Goal: Complete application form: Complete application form

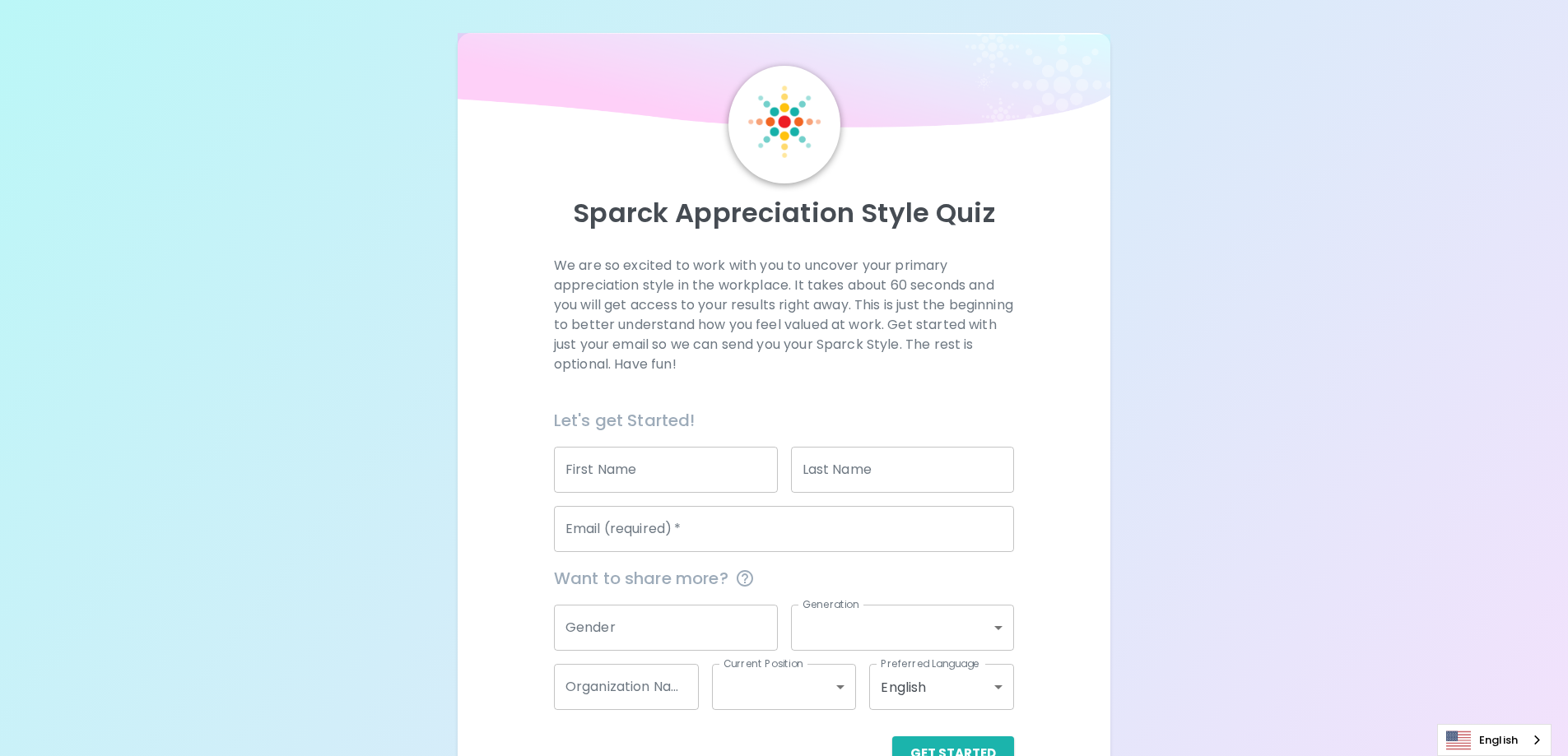
click at [615, 479] on input "First Name" at bounding box center [665, 470] width 224 height 46
type input "A"
click at [821, 464] on input "Last Name" at bounding box center [903, 470] width 224 height 46
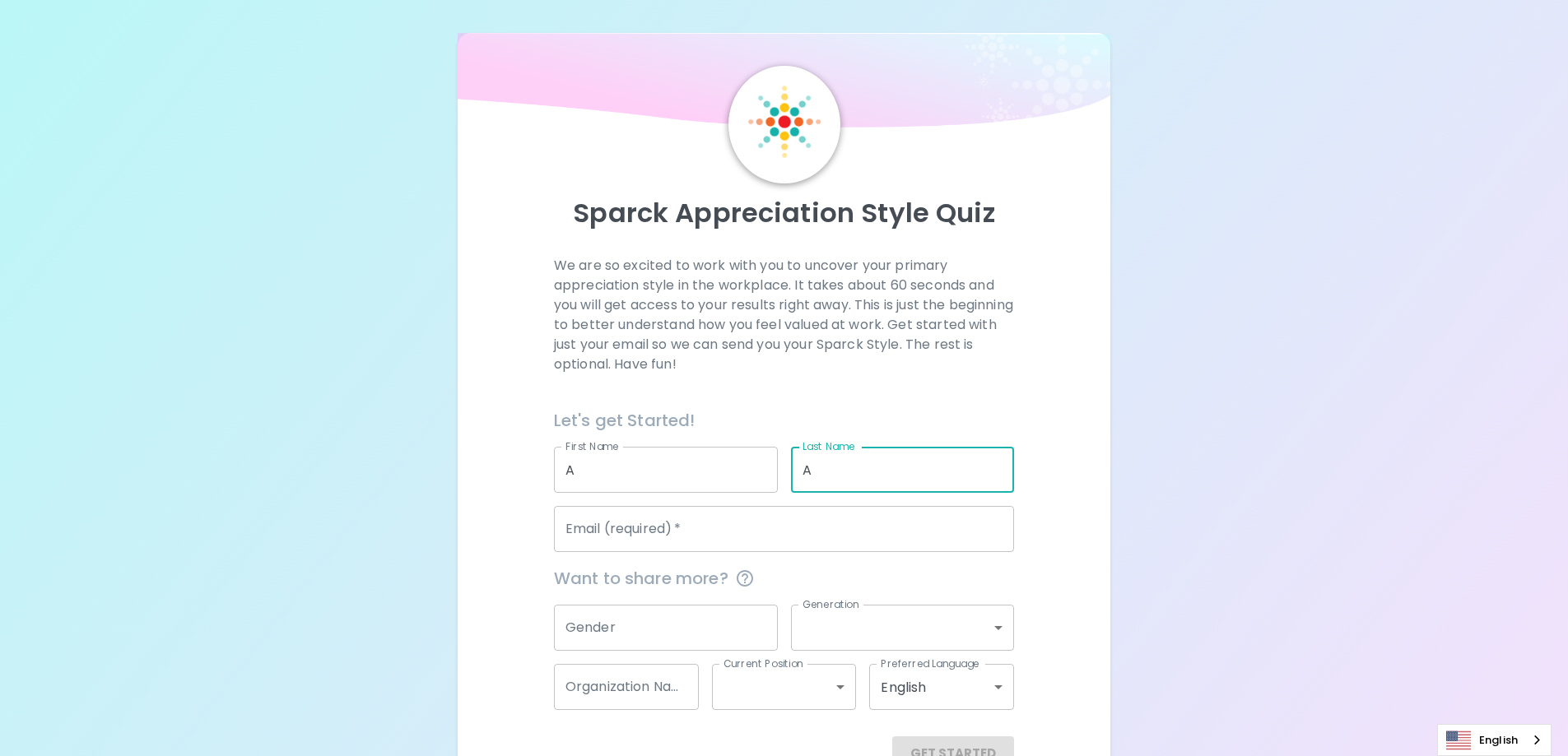
type input "A"
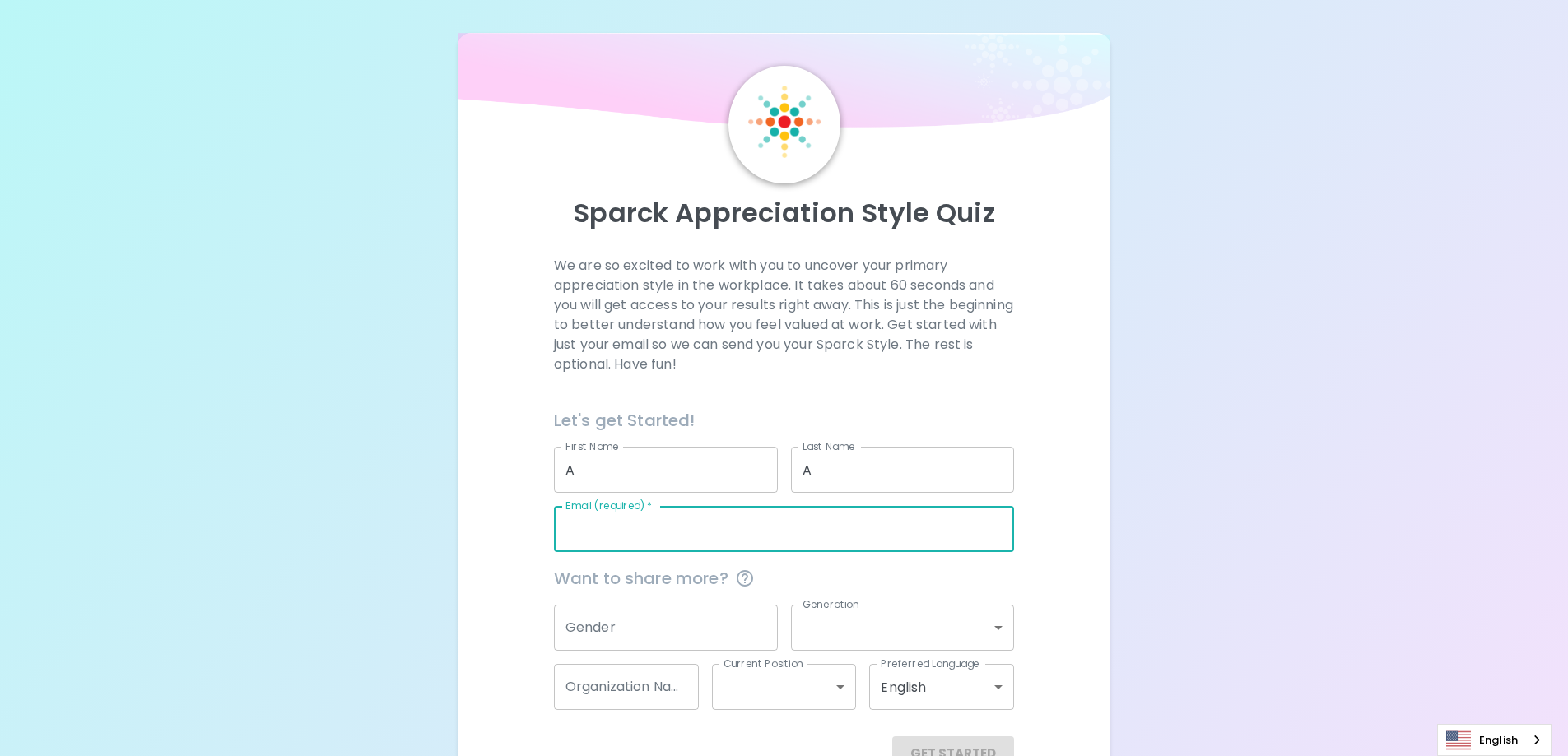
click at [725, 518] on input "Email (required)   *" at bounding box center [784, 530] width 460 height 46
type input "a"
type input "A"
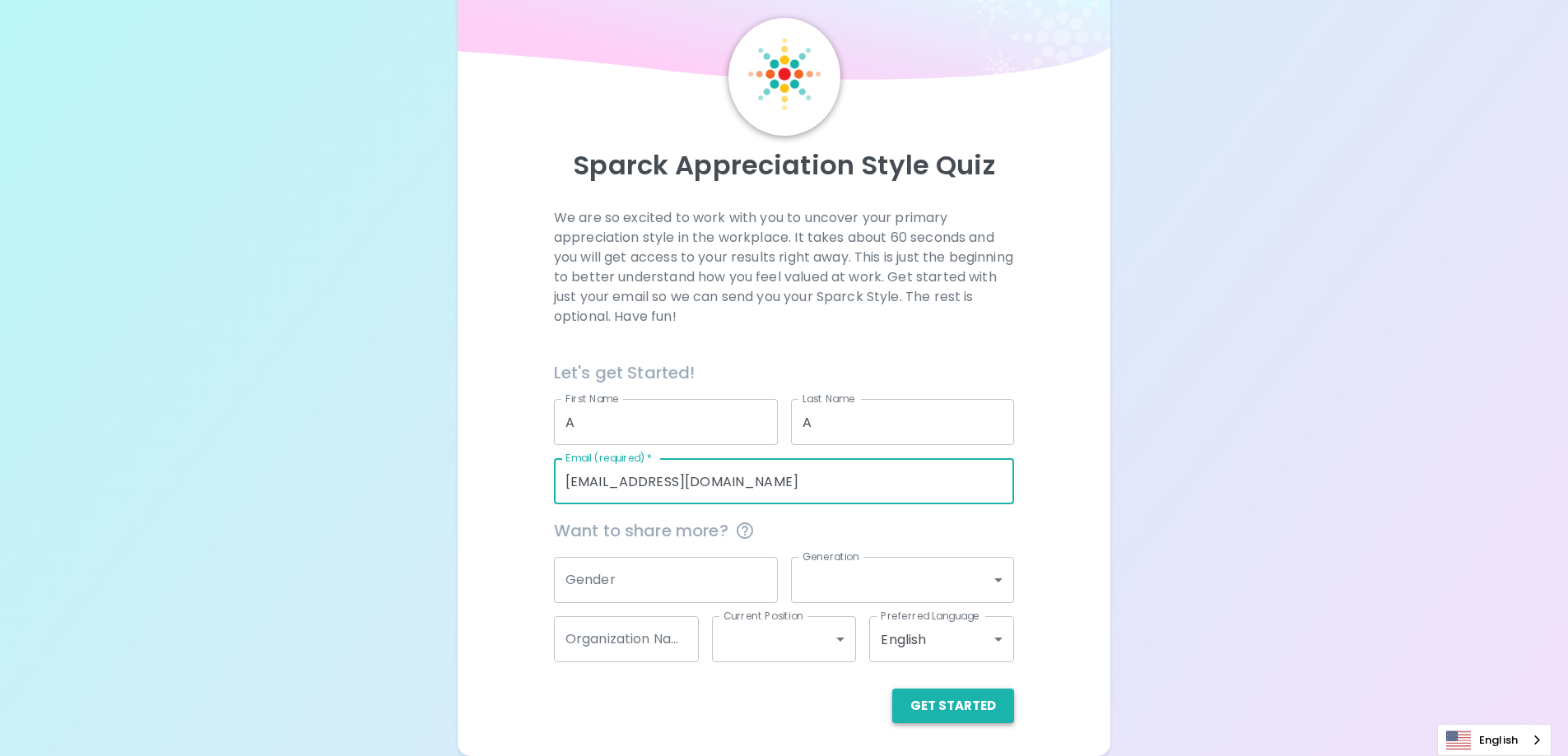
type input "[EMAIL_ADDRESS][DOMAIN_NAME]"
click at [952, 700] on button "Get Started" at bounding box center [953, 705] width 122 height 35
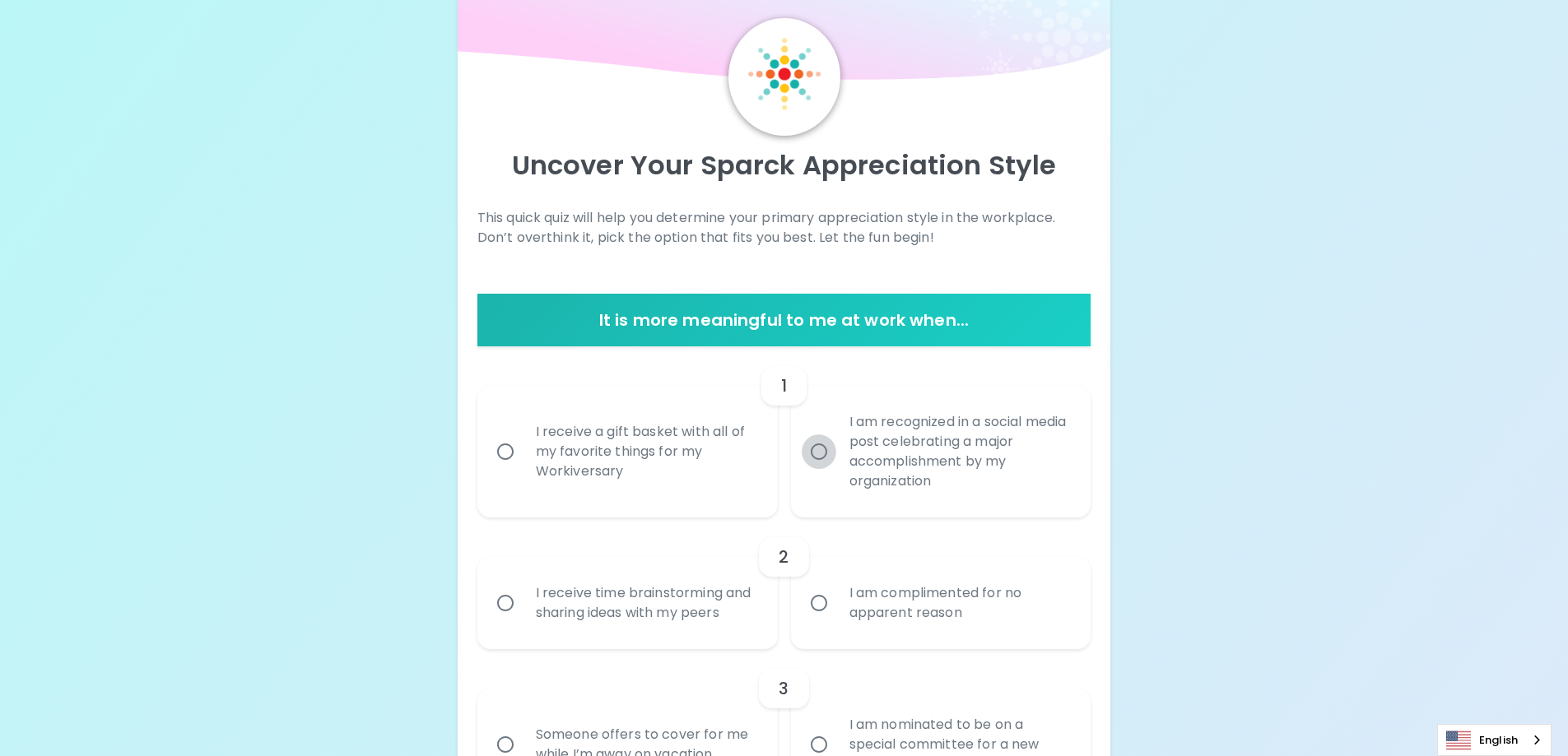
click at [819, 454] on input "I am recognized in a social media post celebrating a major accomplishment by my…" at bounding box center [819, 451] width 35 height 35
radio input "true"
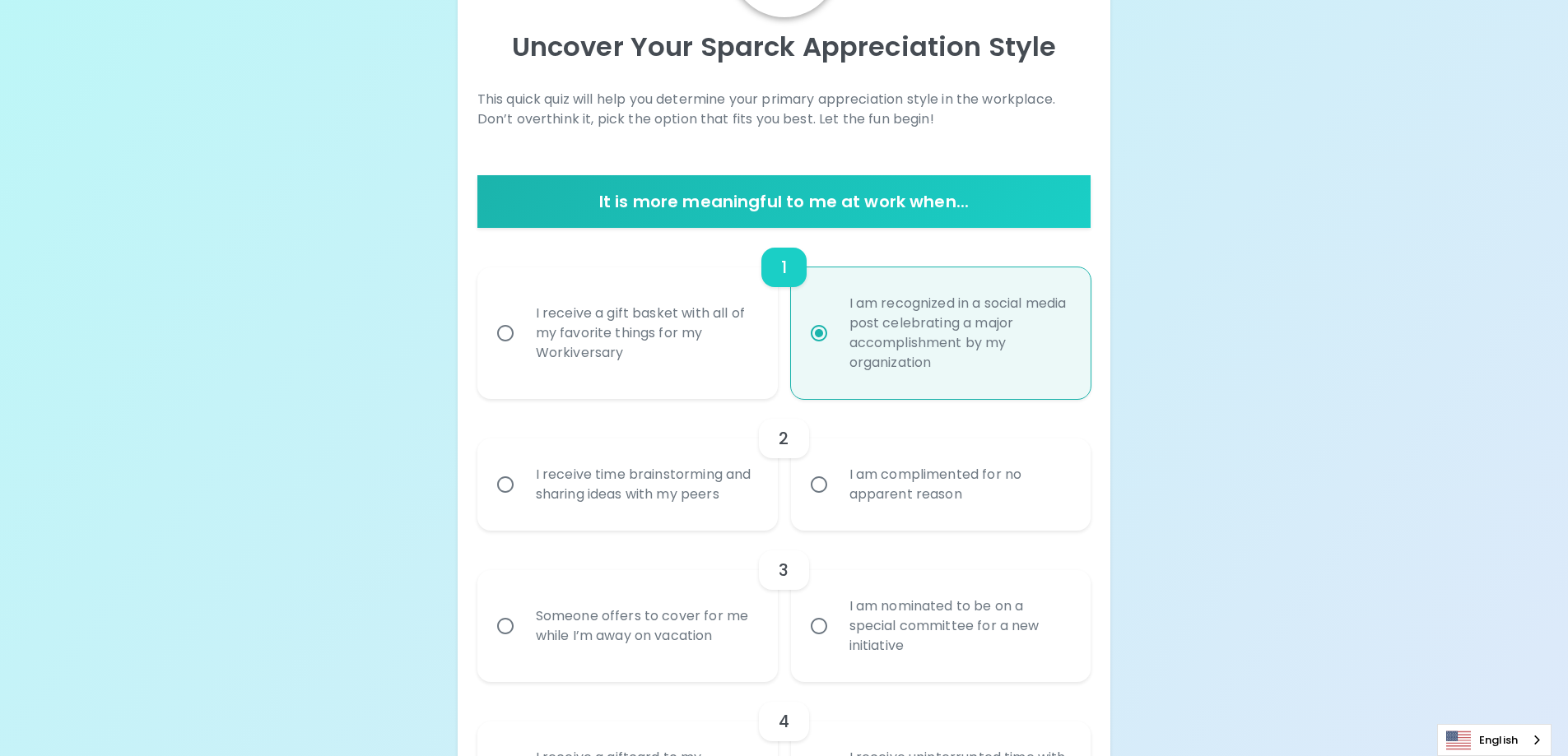
scroll to position [179, 0]
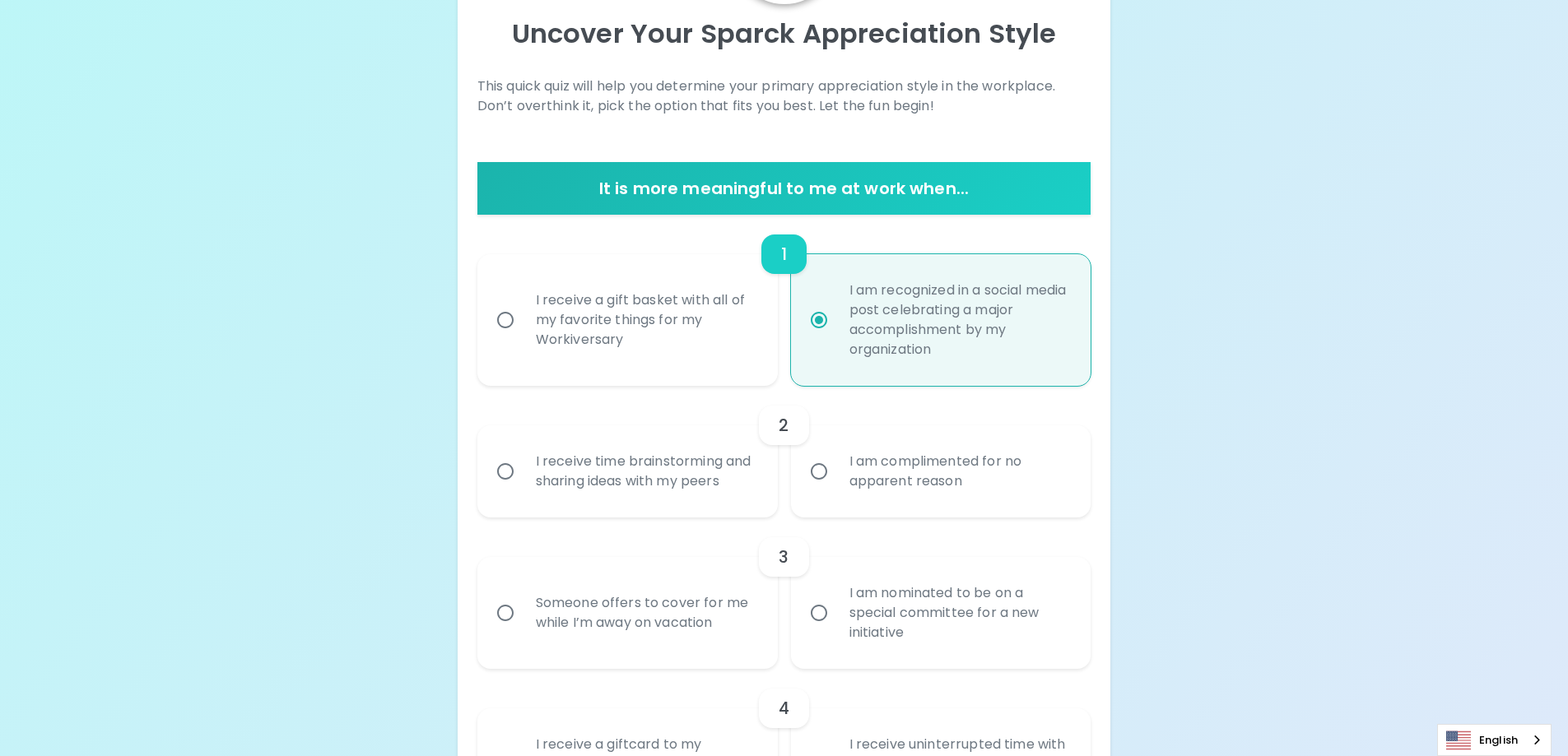
click at [492, 469] on input "I receive time brainstorming and sharing ideas with my peers" at bounding box center [505, 471] width 35 height 35
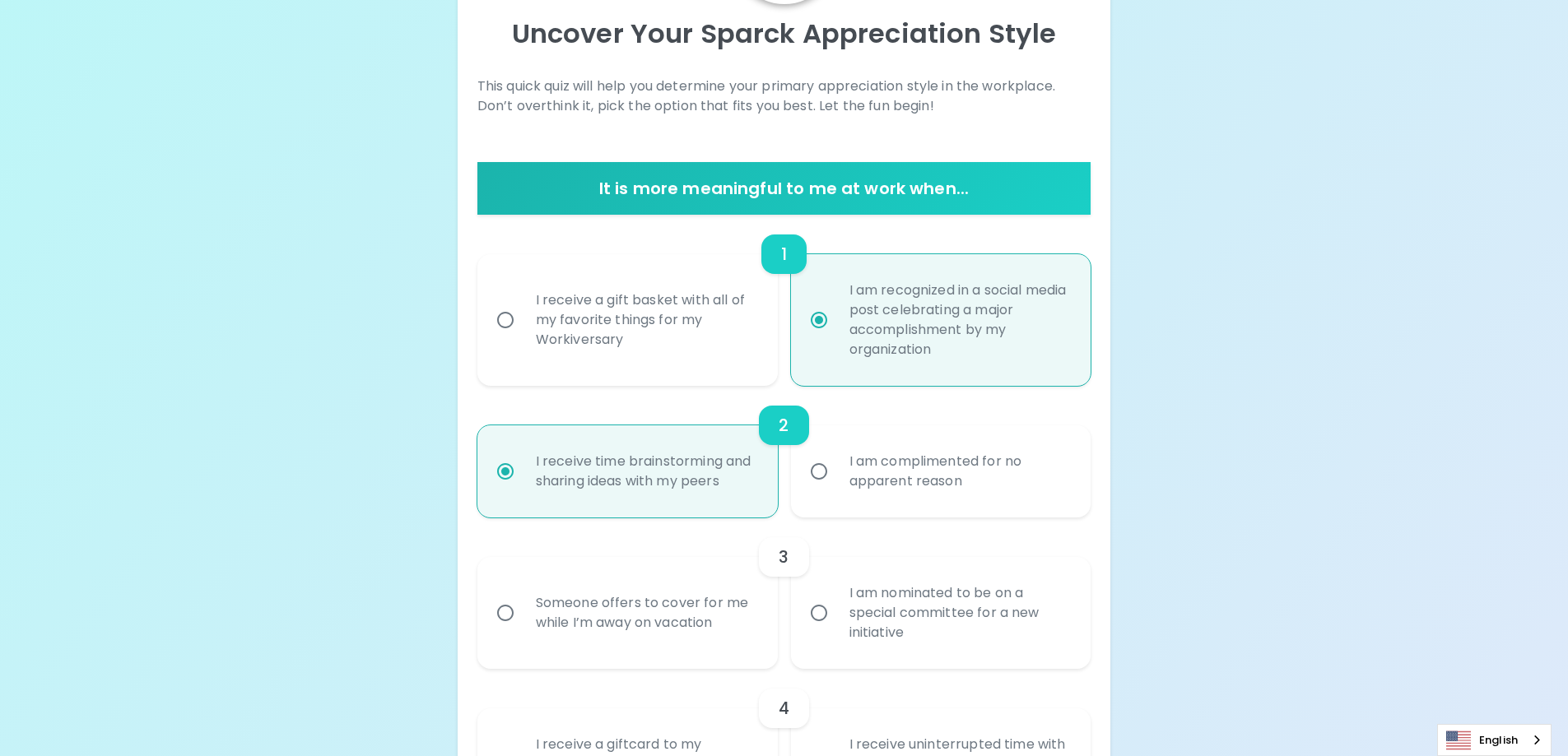
scroll to position [311, 0]
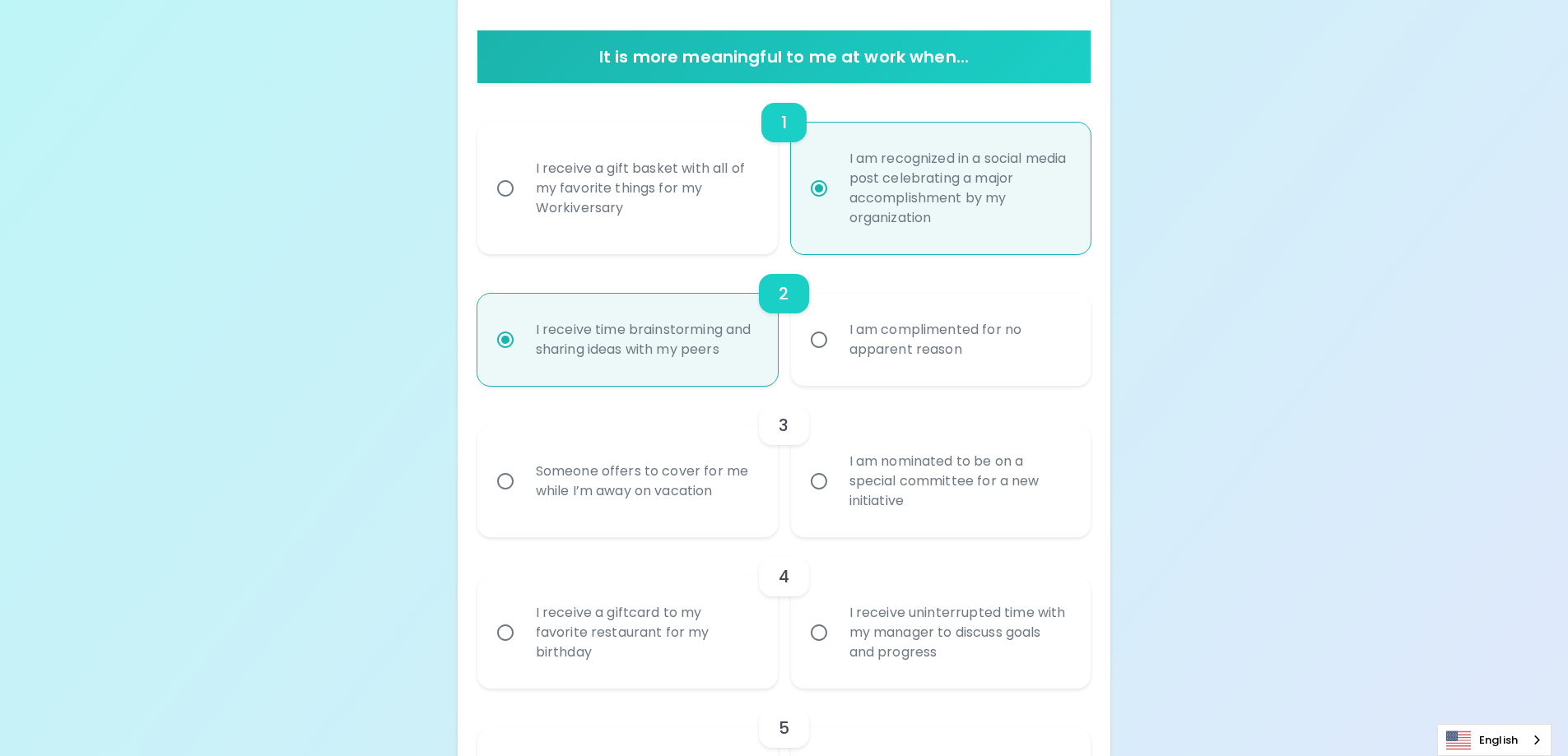
radio input "true"
click at [820, 476] on input "I am nominated to be on a special committee for a new initiative" at bounding box center [819, 481] width 35 height 35
radio input "false"
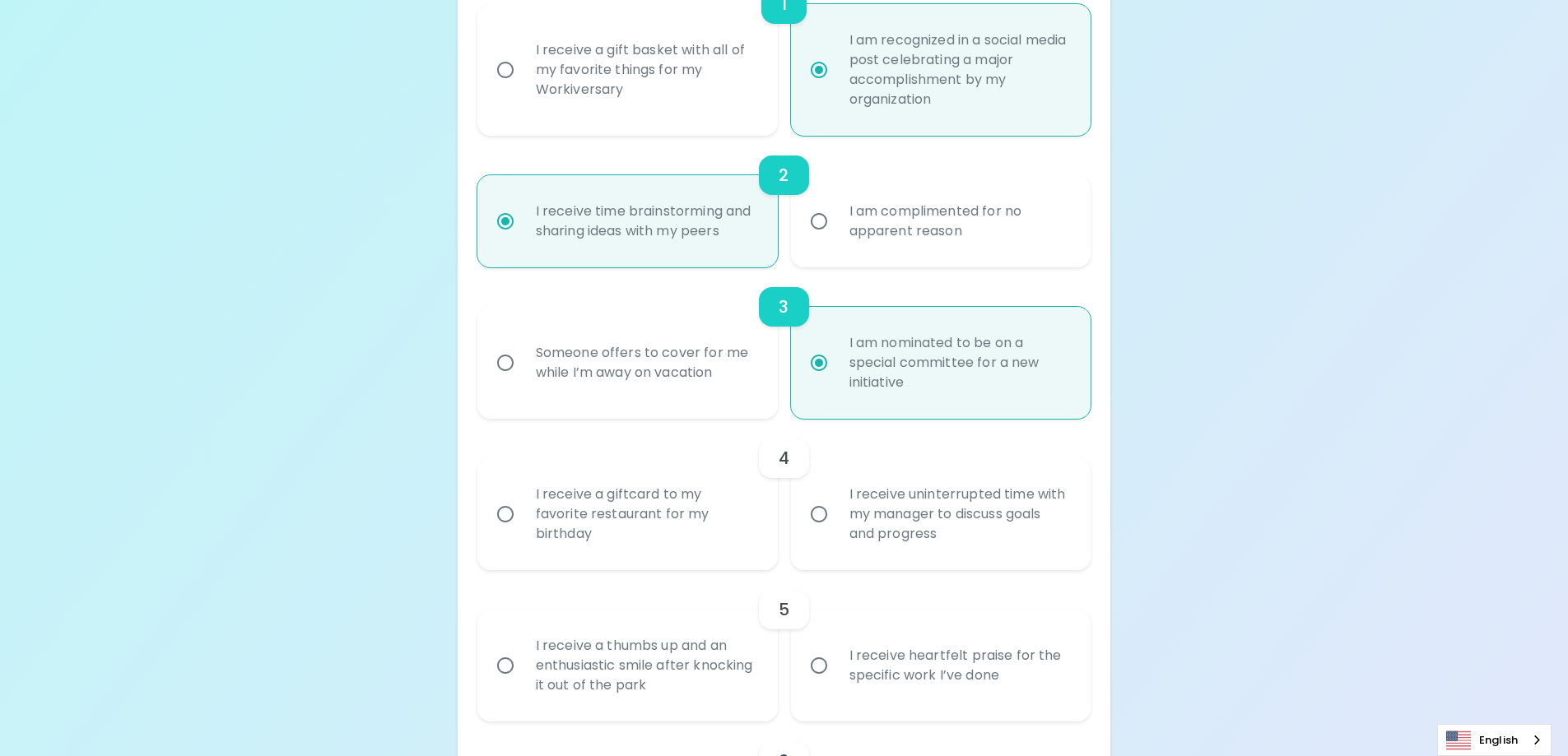
scroll to position [443, 0]
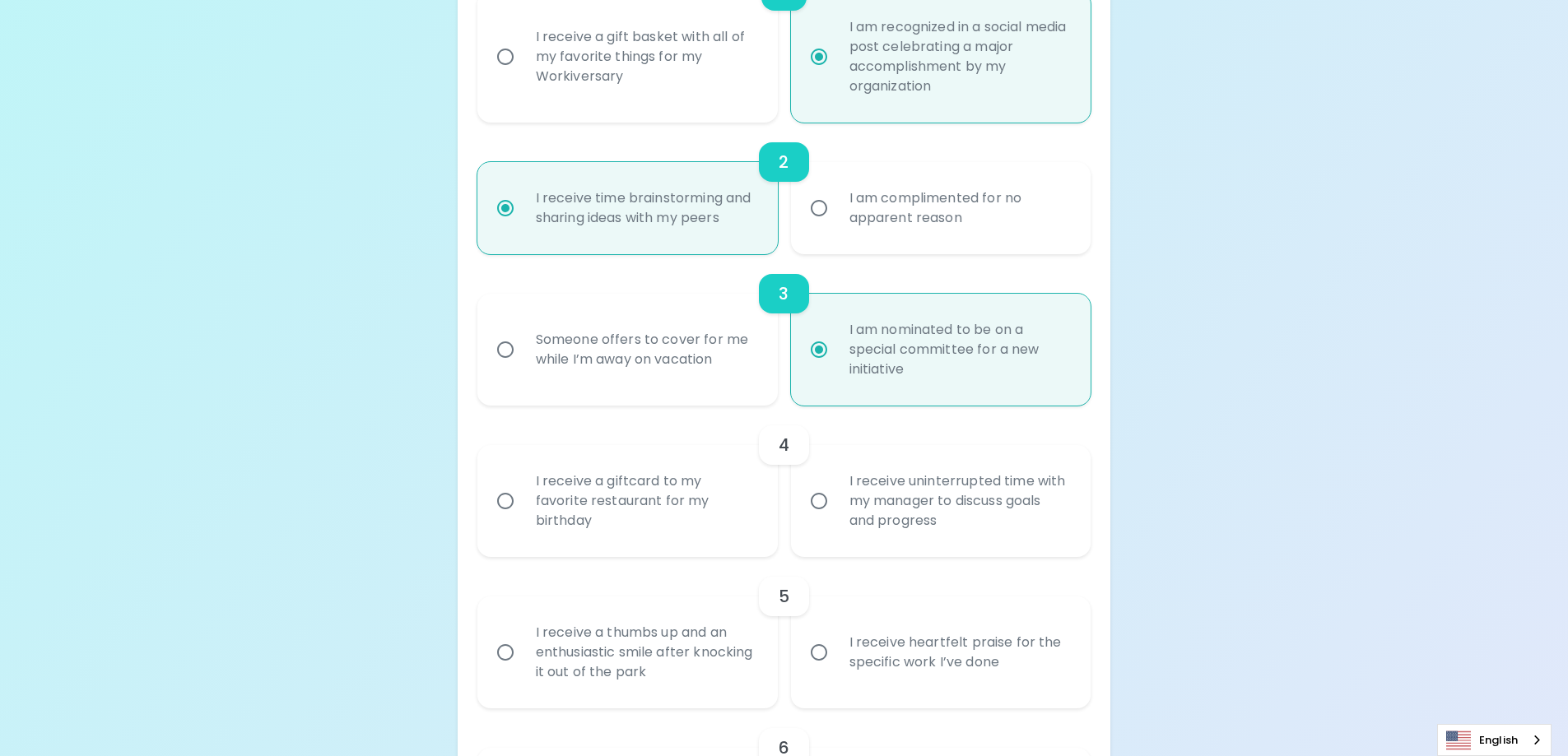
radio input "true"
click at [817, 501] on input "I receive uninterrupted time with my manager to discuss goals and progress" at bounding box center [819, 501] width 35 height 35
radio input "false"
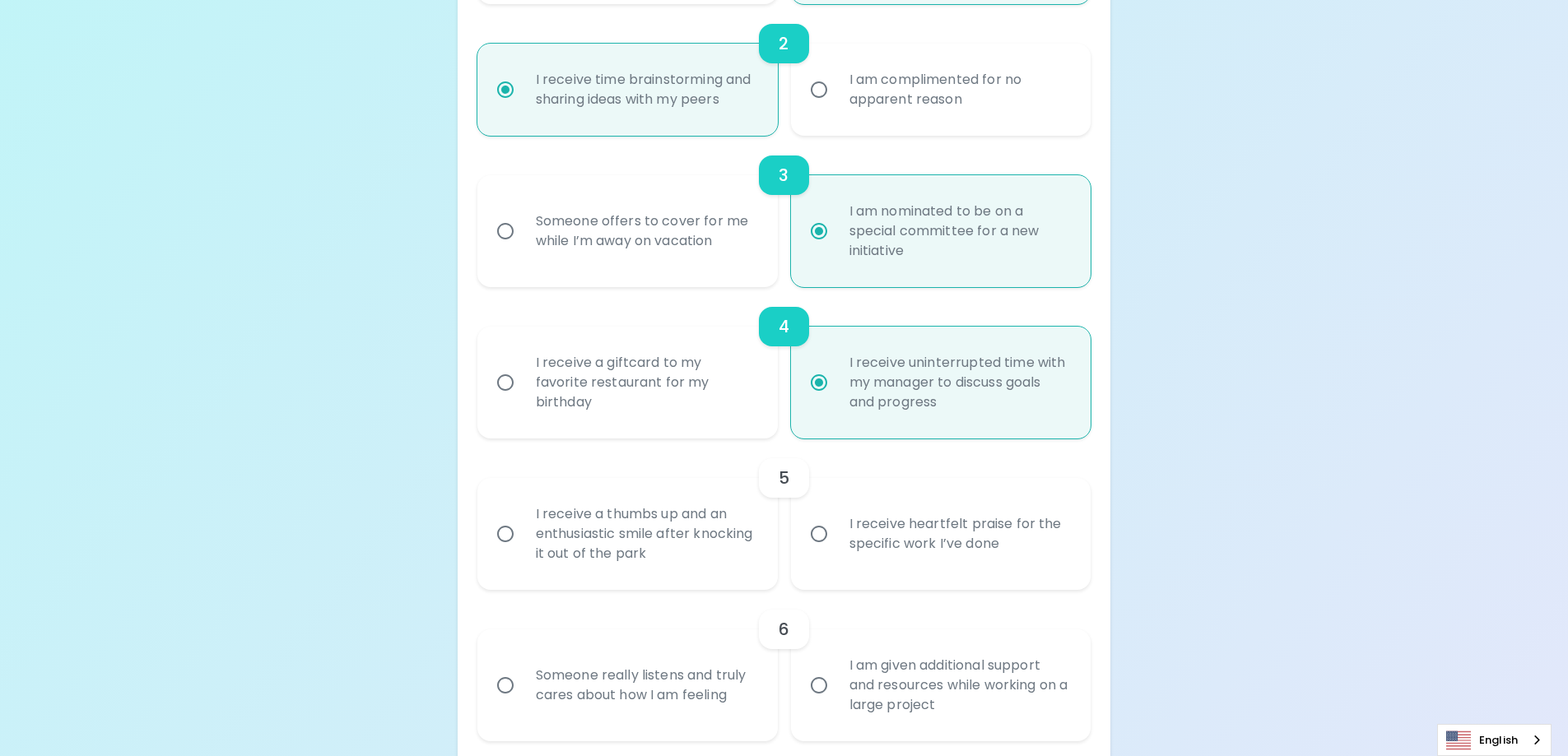
scroll to position [574, 0]
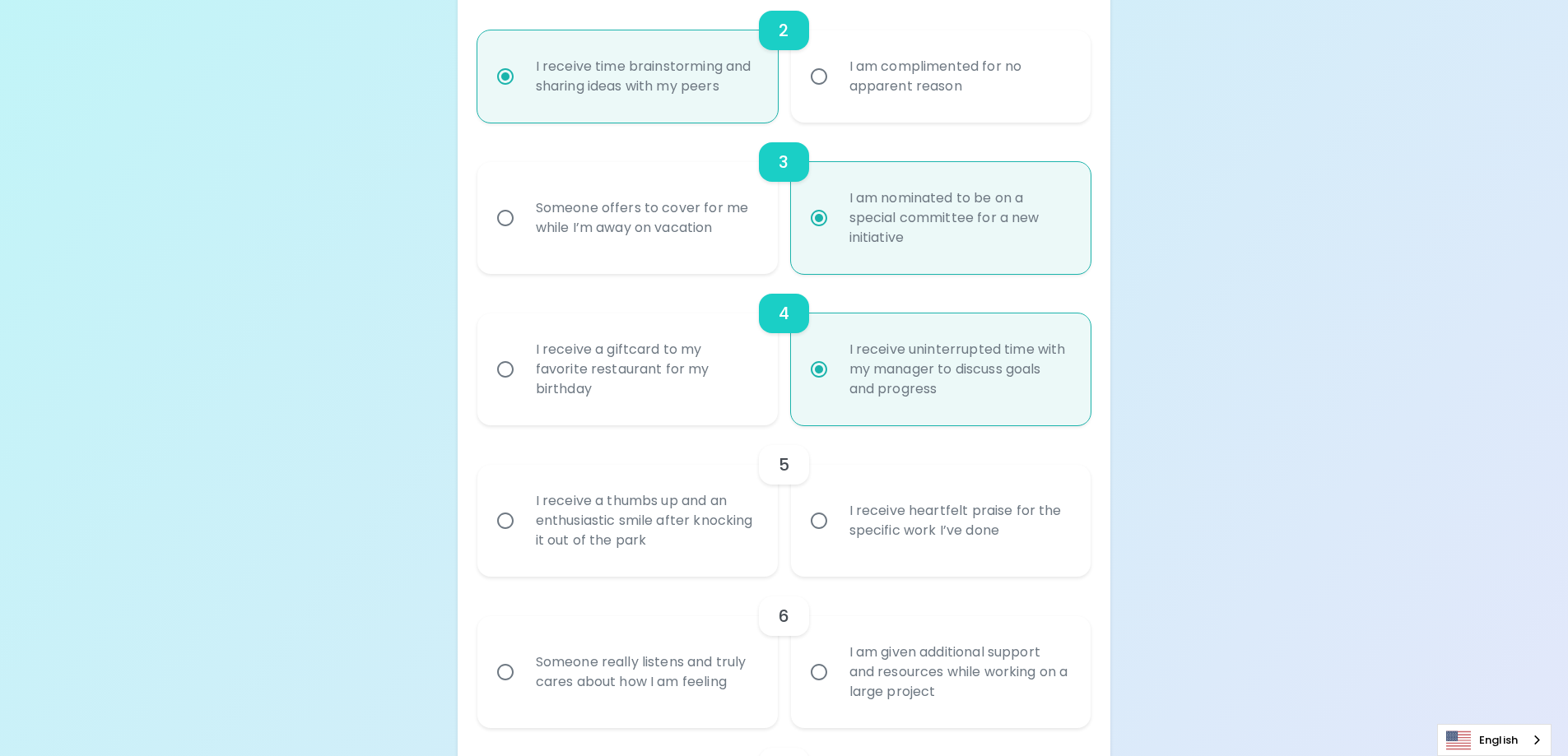
radio input "true"
click at [821, 523] on input "I receive heartfelt praise for the specific work I’ve done" at bounding box center [819, 521] width 35 height 35
radio input "false"
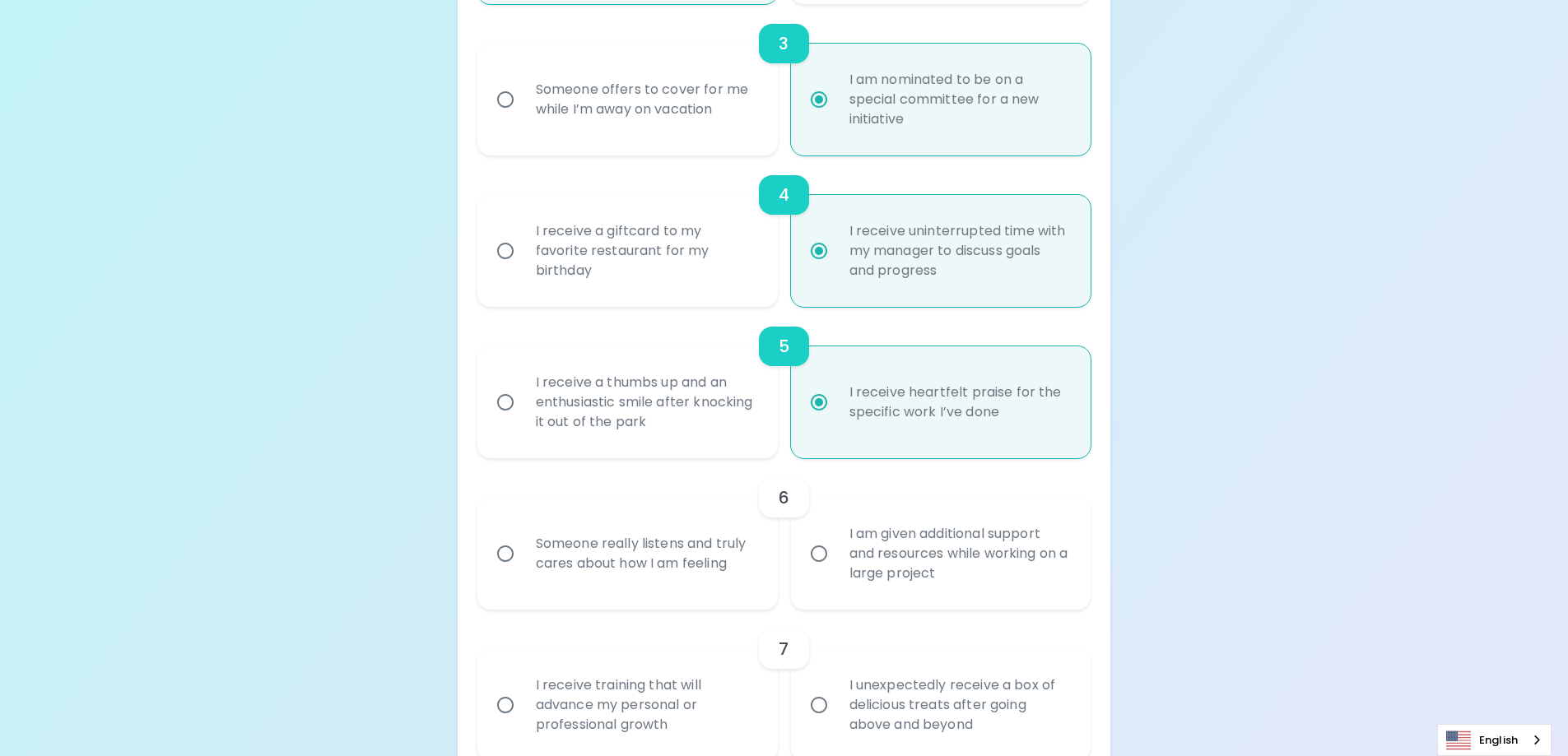
scroll to position [706, 0]
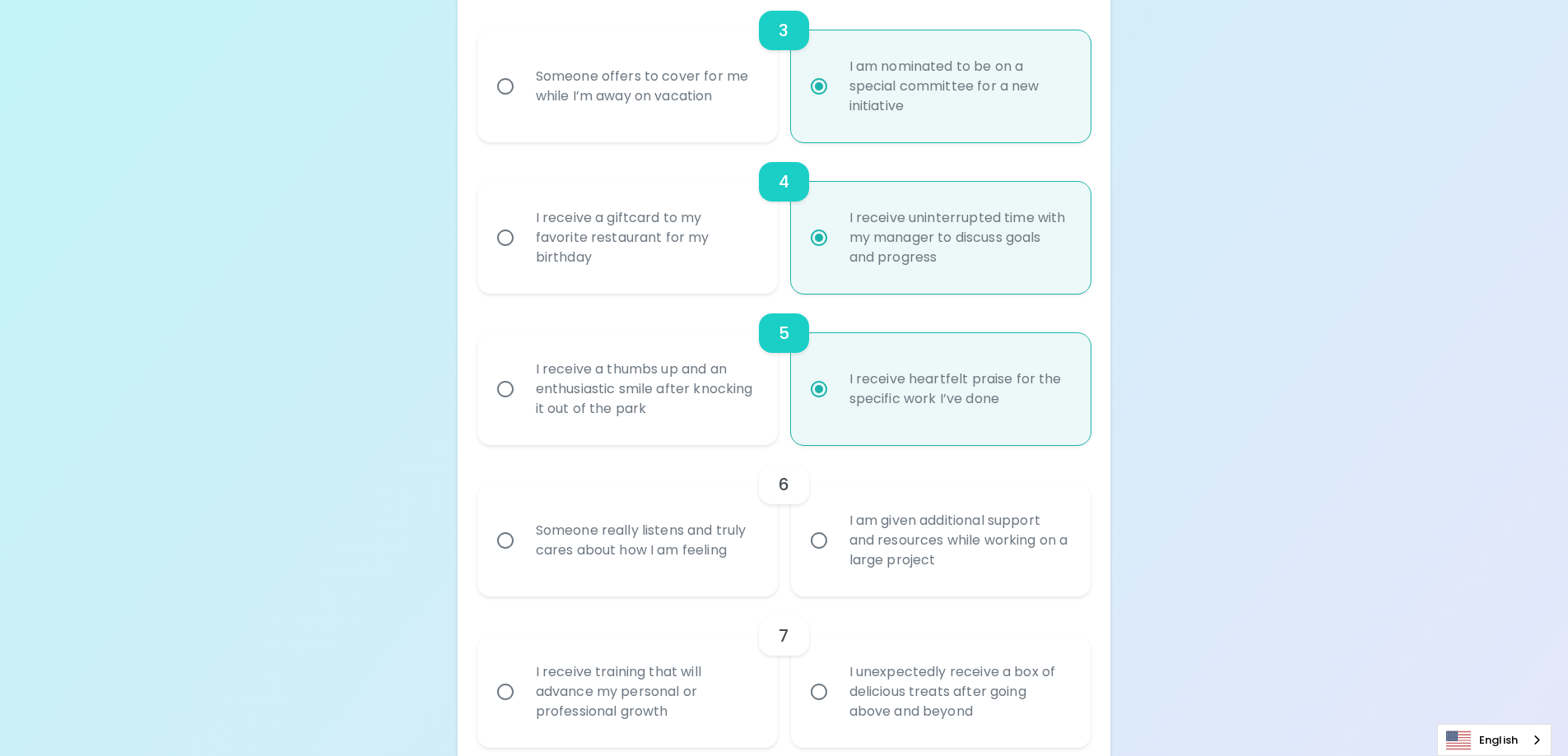
radio input "true"
click at [828, 533] on input "I am given additional support and resources while working on a large project" at bounding box center [819, 540] width 35 height 35
radio input "false"
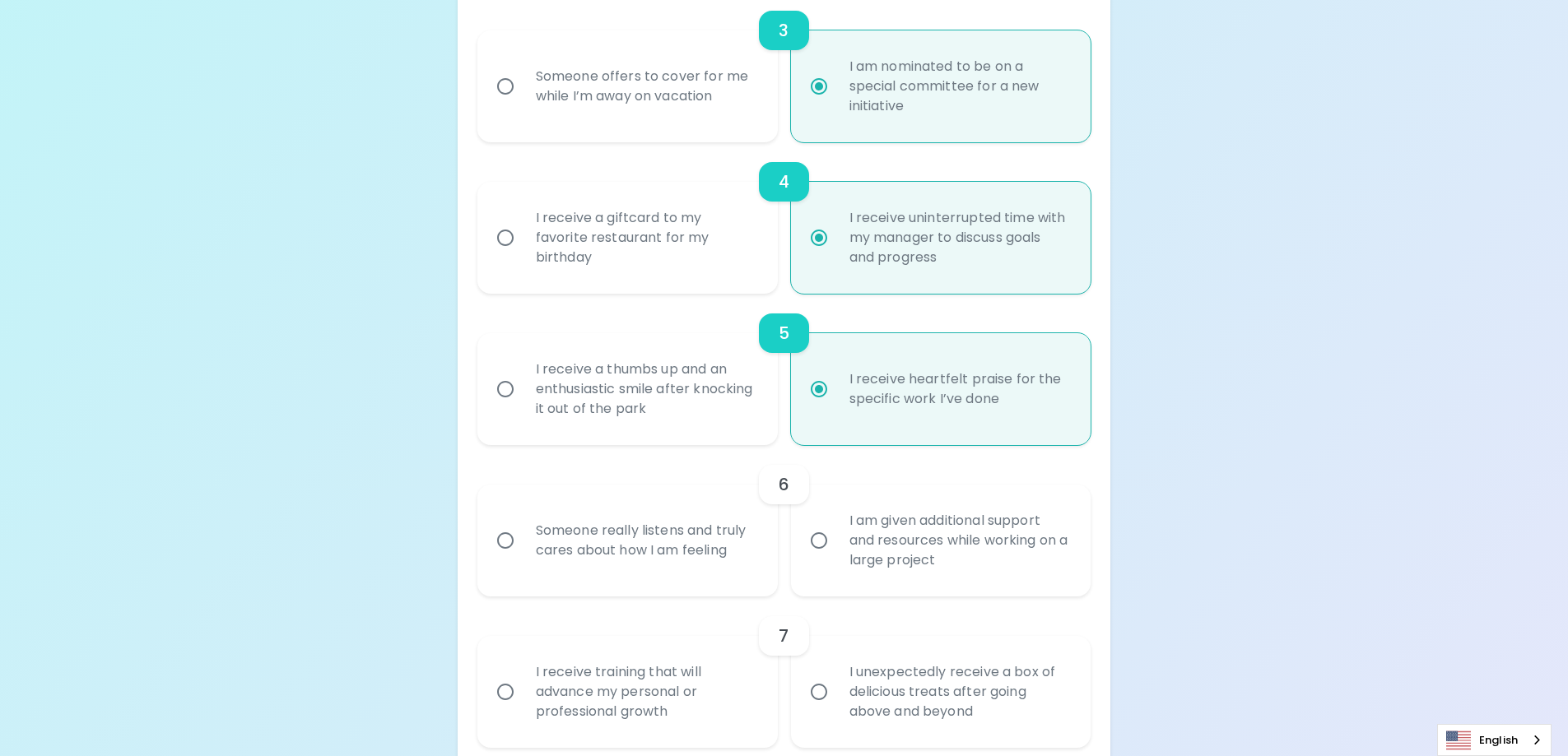
radio input "false"
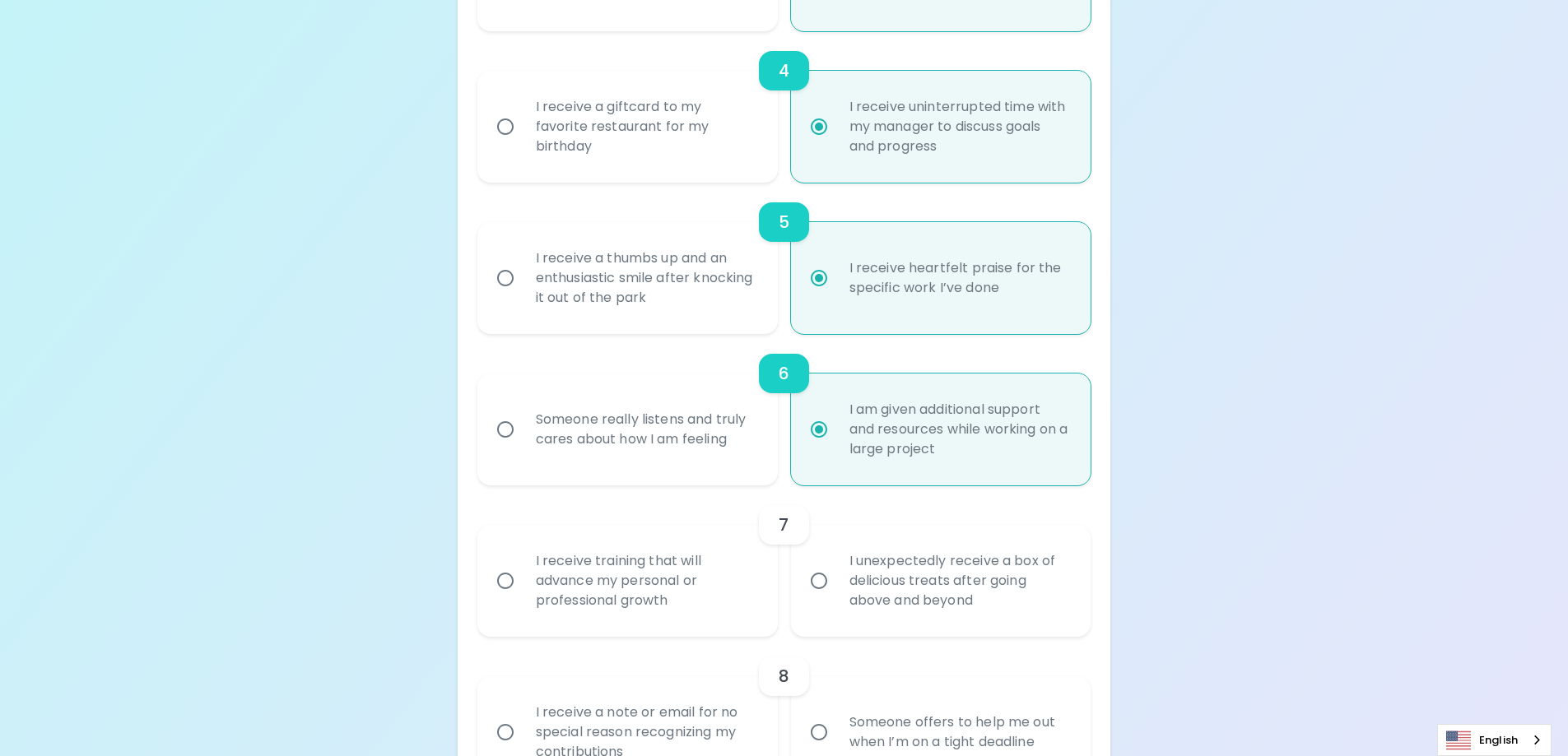
scroll to position [838, 0]
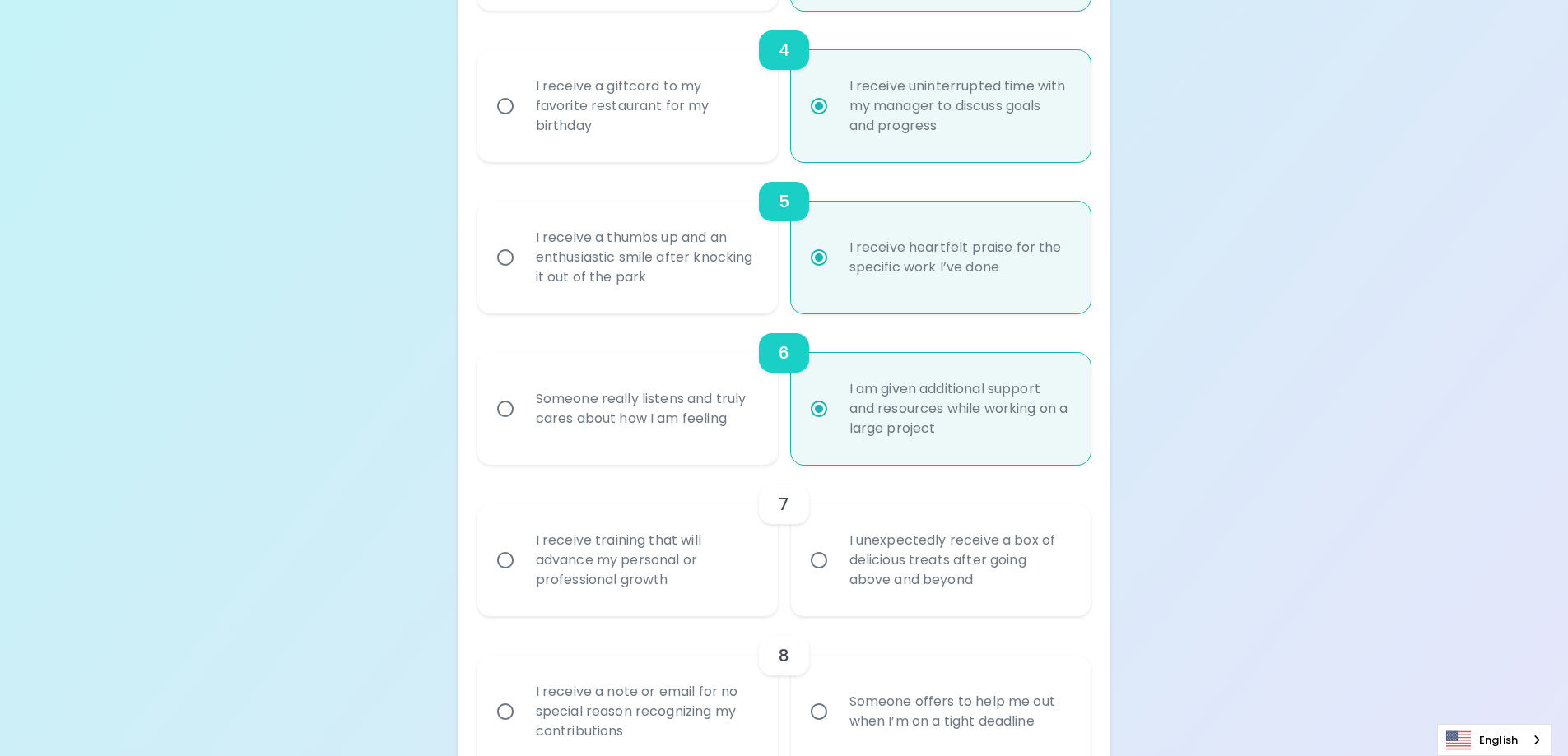
radio input "true"
click at [616, 529] on div "I receive training that will advance my personal or professional growth" at bounding box center [646, 560] width 246 height 99
click at [523, 543] on input "I receive training that will advance my personal or professional growth" at bounding box center [505, 560] width 35 height 35
radio input "false"
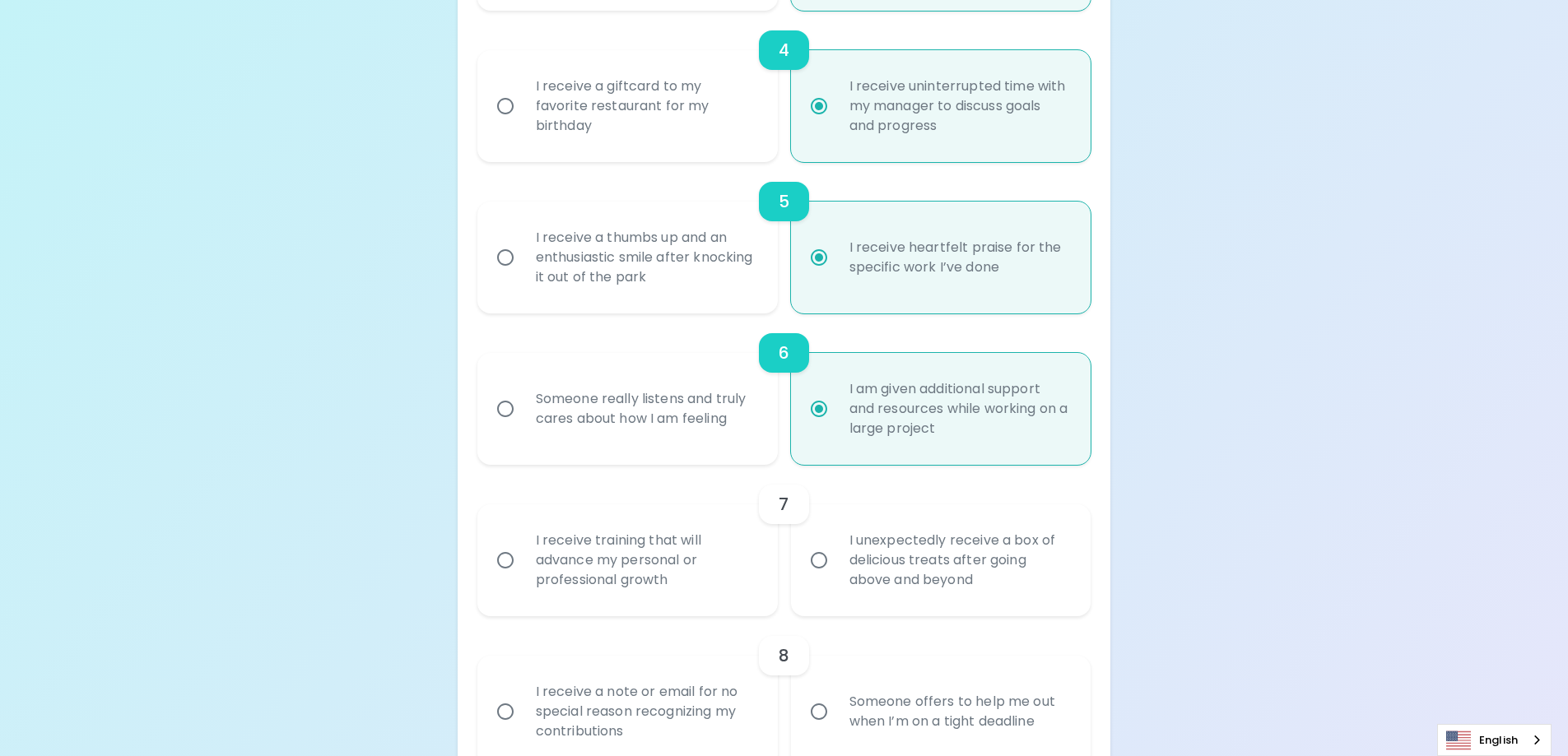
radio input "false"
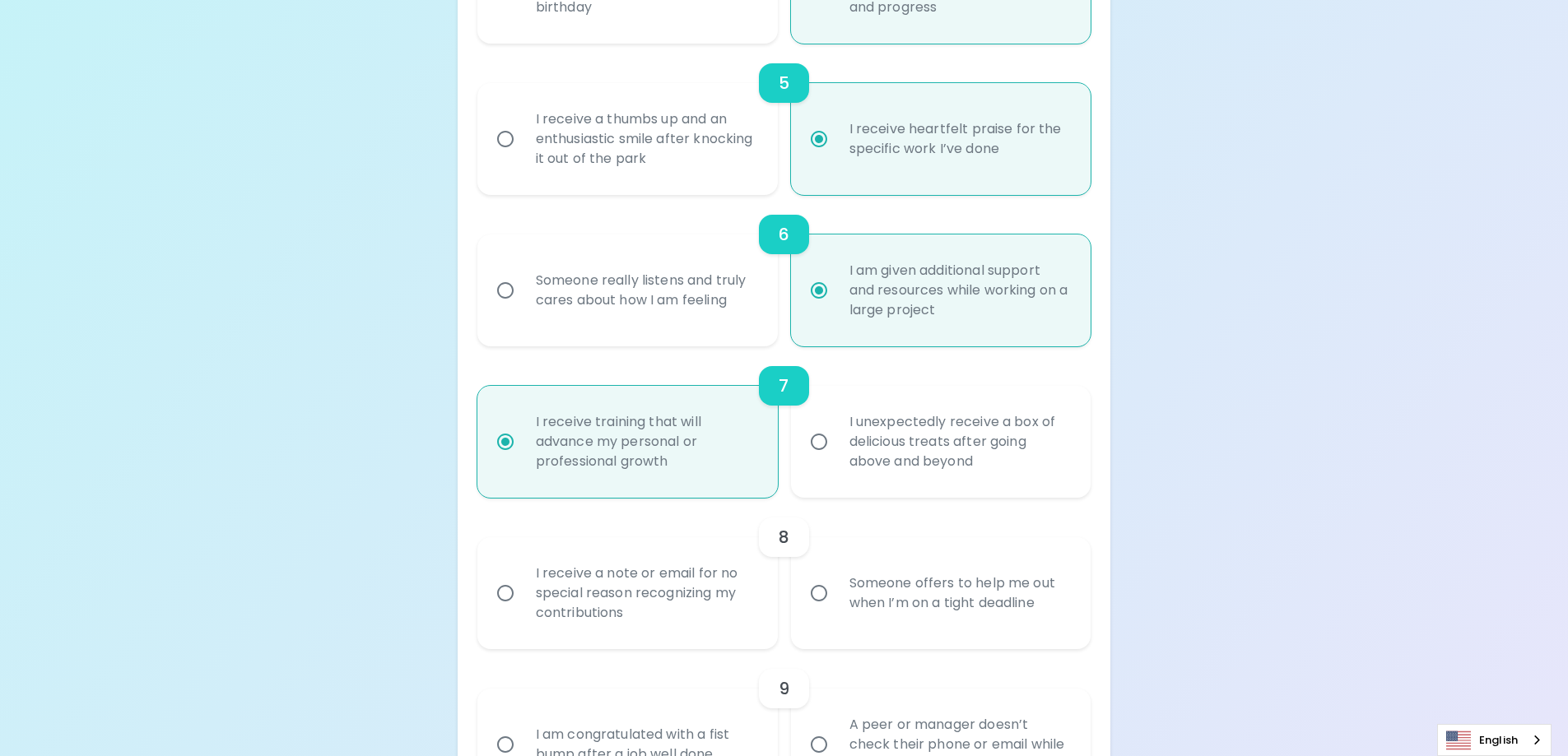
scroll to position [969, 0]
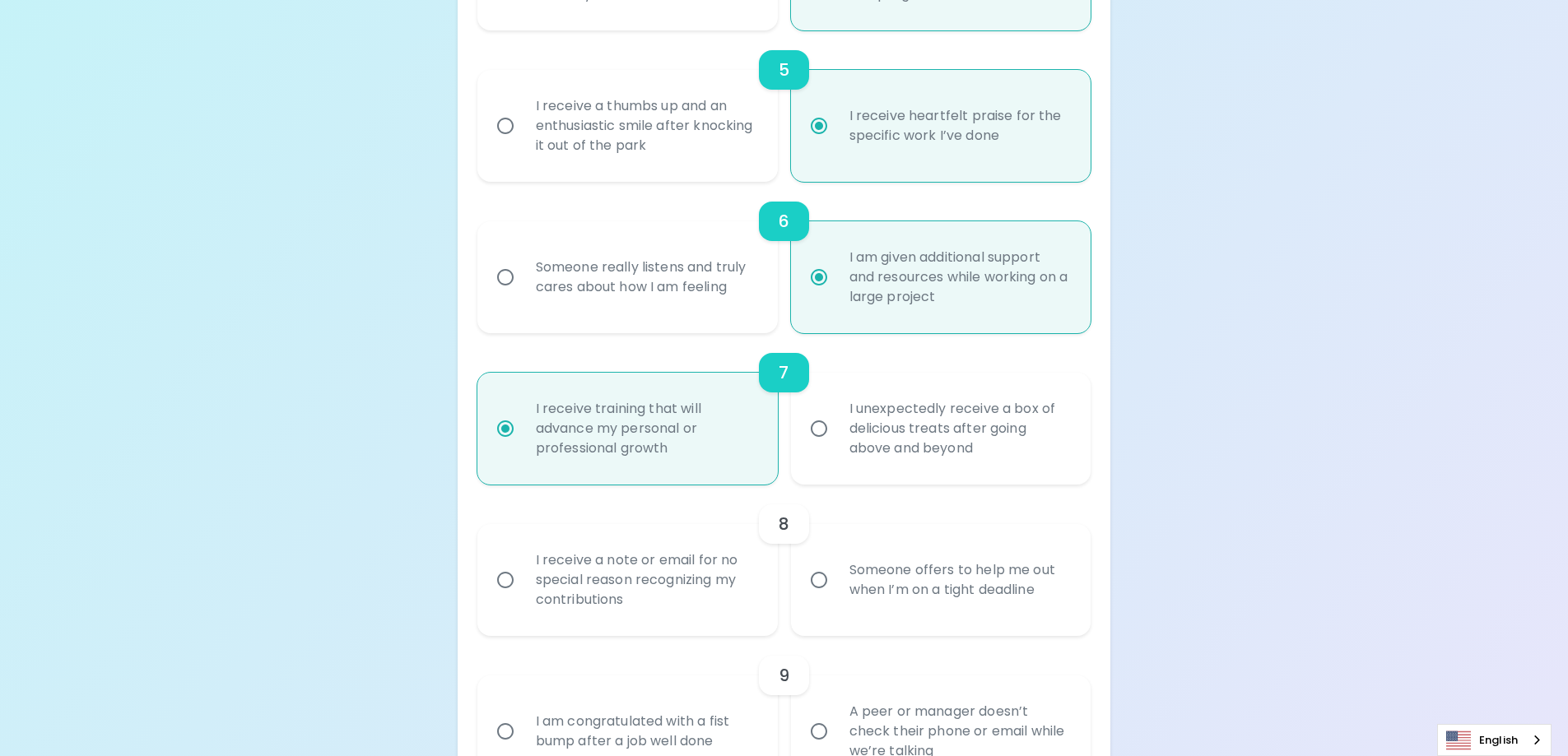
radio input "true"
click at [696, 575] on div "I receive a note or email for no special reason recognizing my contributions" at bounding box center [646, 579] width 246 height 99
click at [523, 575] on input "I receive a note or email for no special reason recognizing my contributions" at bounding box center [505, 579] width 35 height 35
radio input "false"
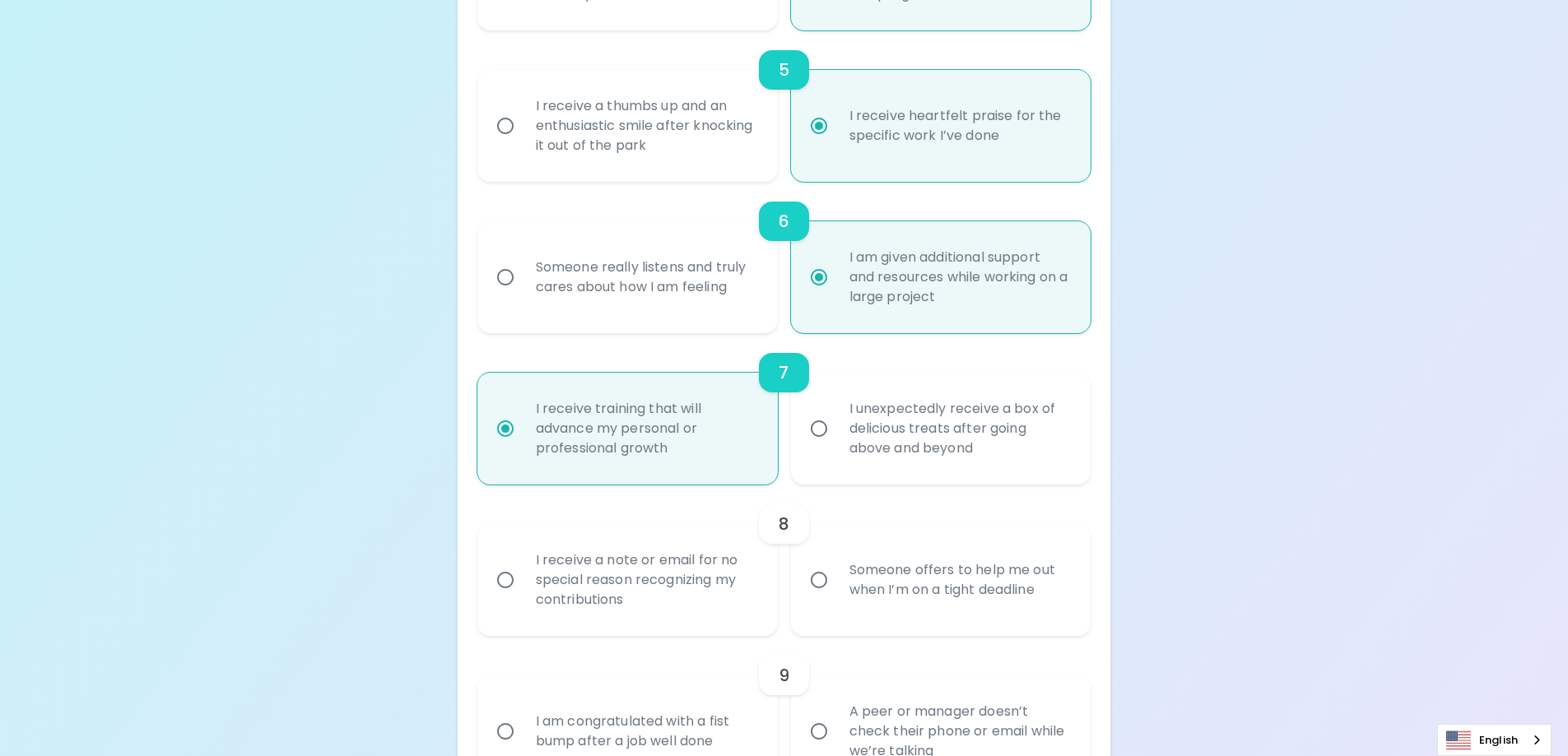
radio input "false"
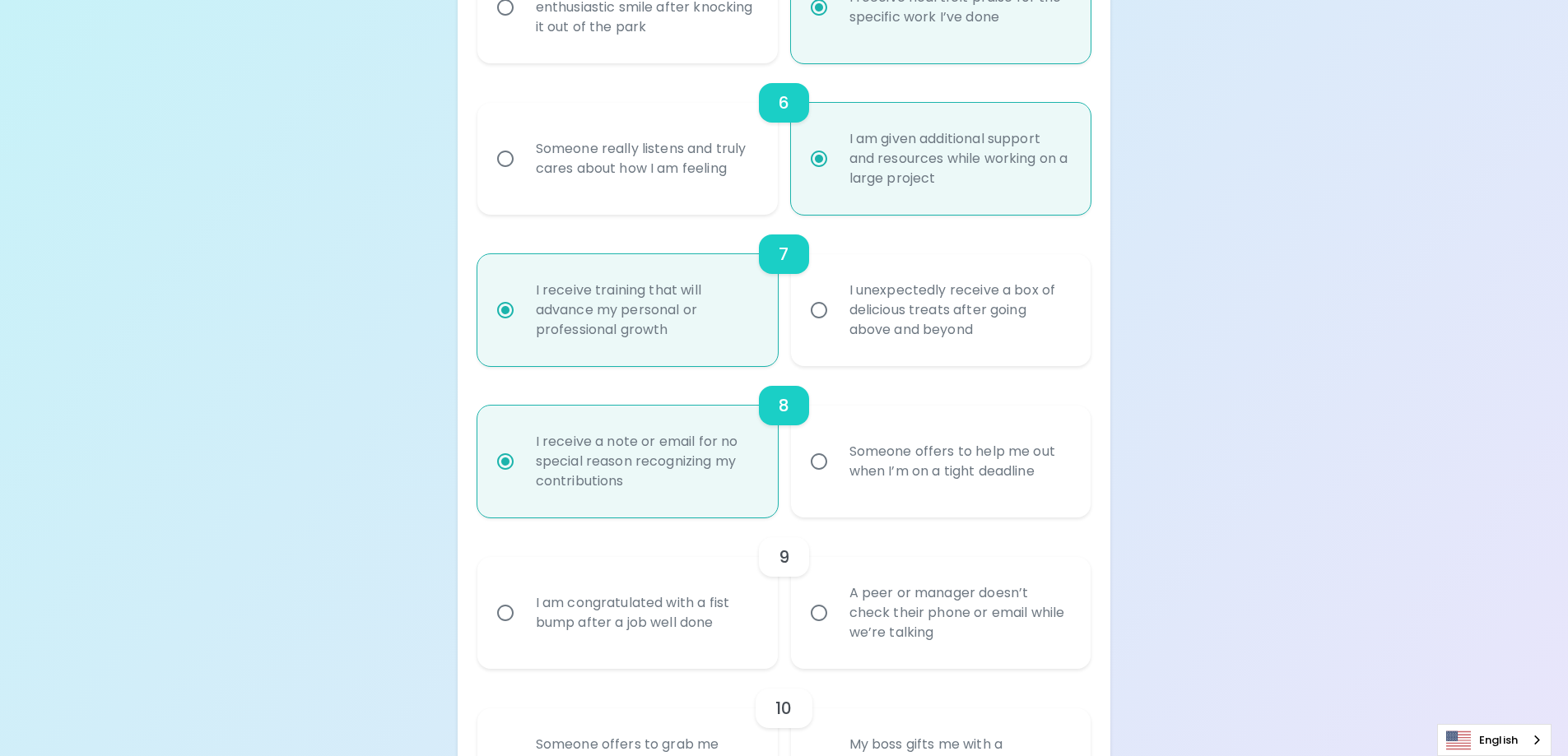
scroll to position [1101, 0]
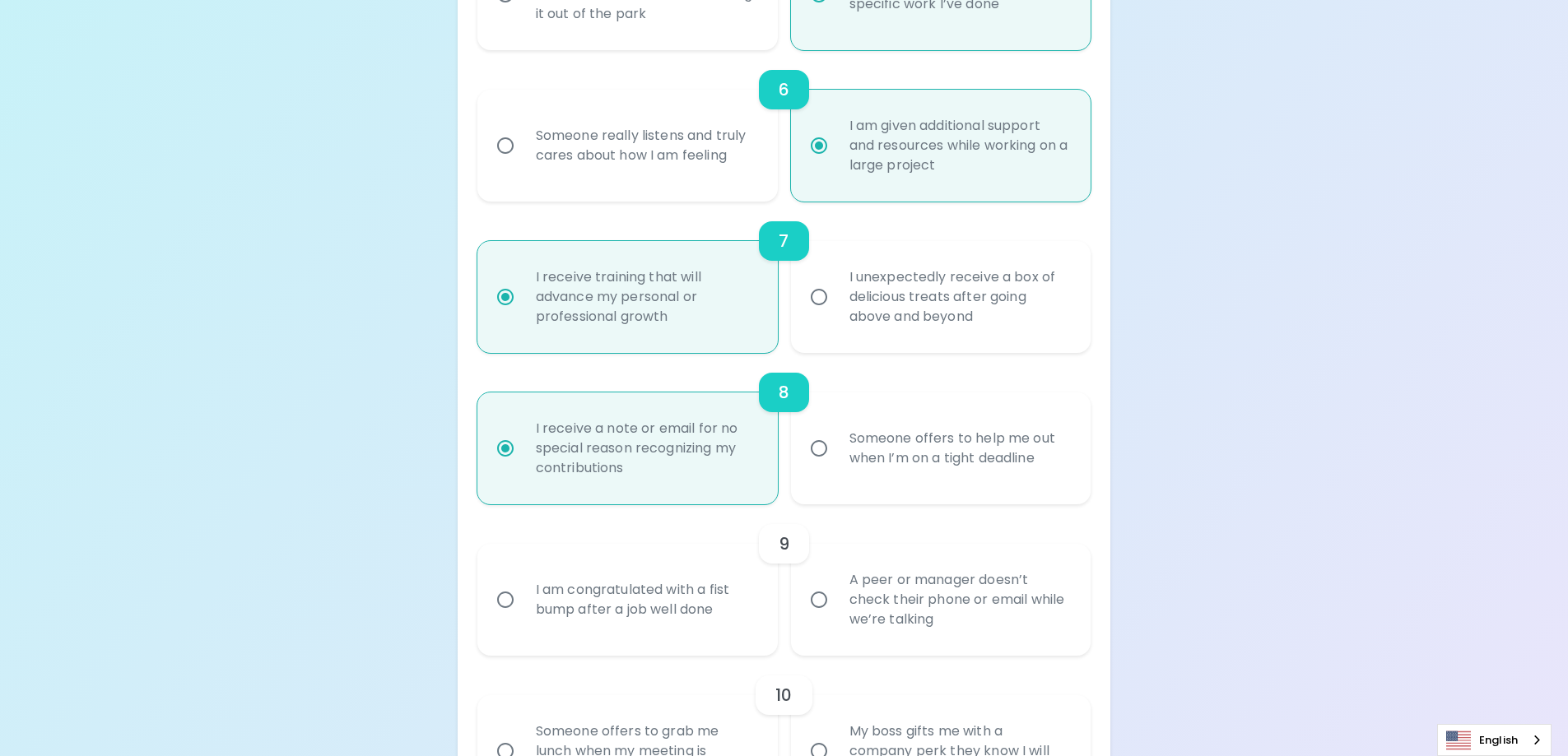
radio input "true"
click at [881, 598] on div "A peer or manager doesn’t check their phone or email while we’re talking" at bounding box center [960, 599] width 246 height 99
click at [837, 598] on input "A peer or manager doesn’t check their phone or email while we’re talking" at bounding box center [819, 599] width 35 height 35
radio input "false"
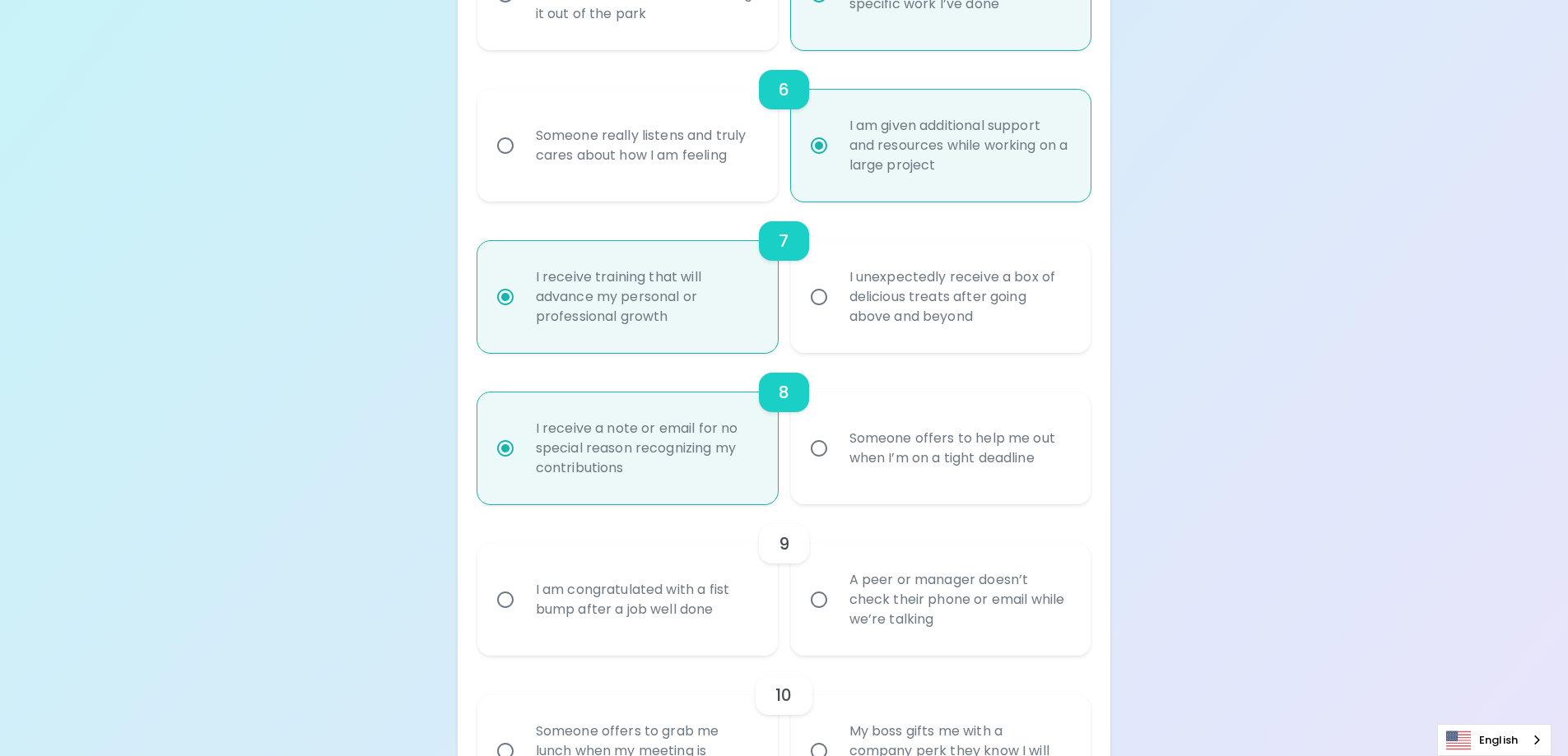
radio input "false"
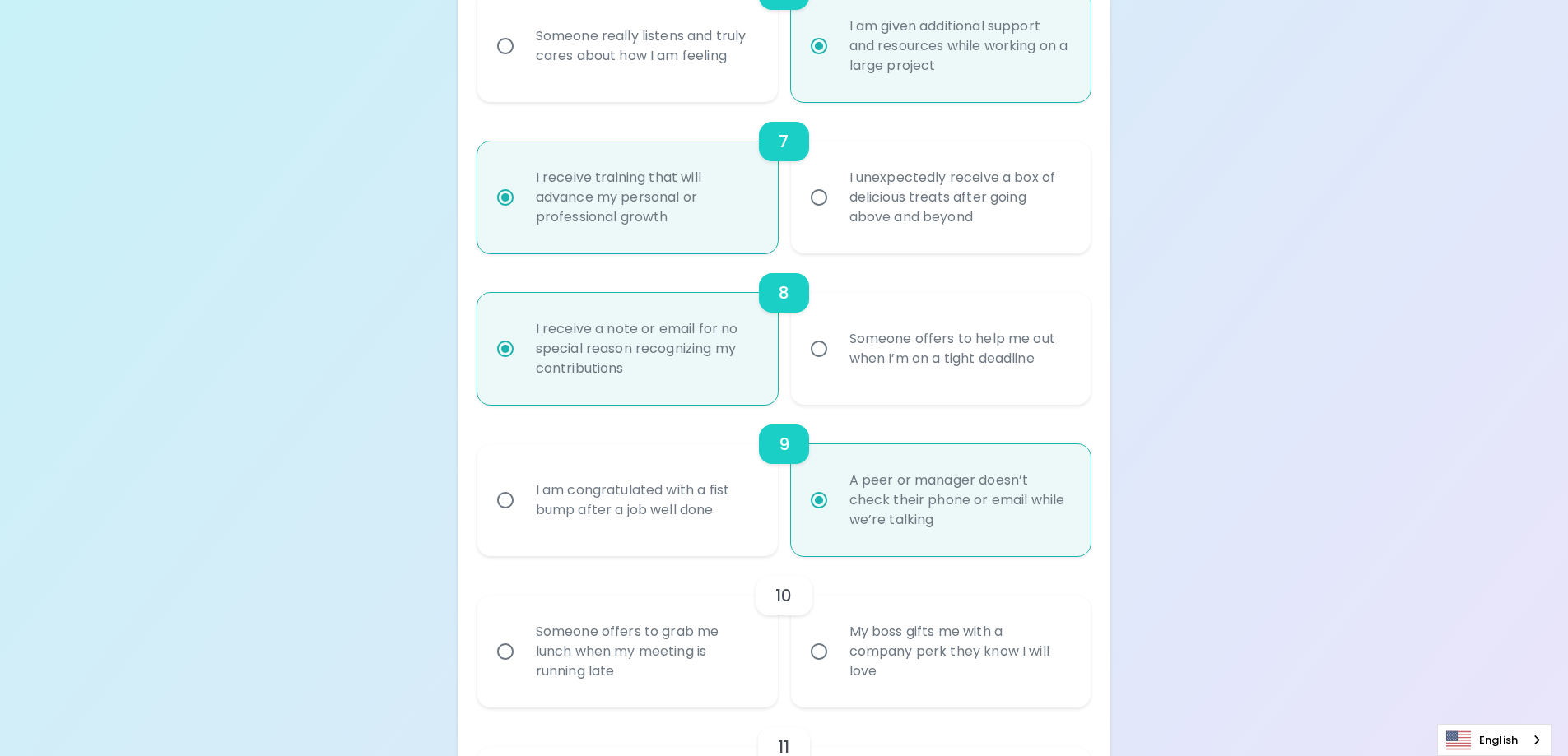
scroll to position [1233, 0]
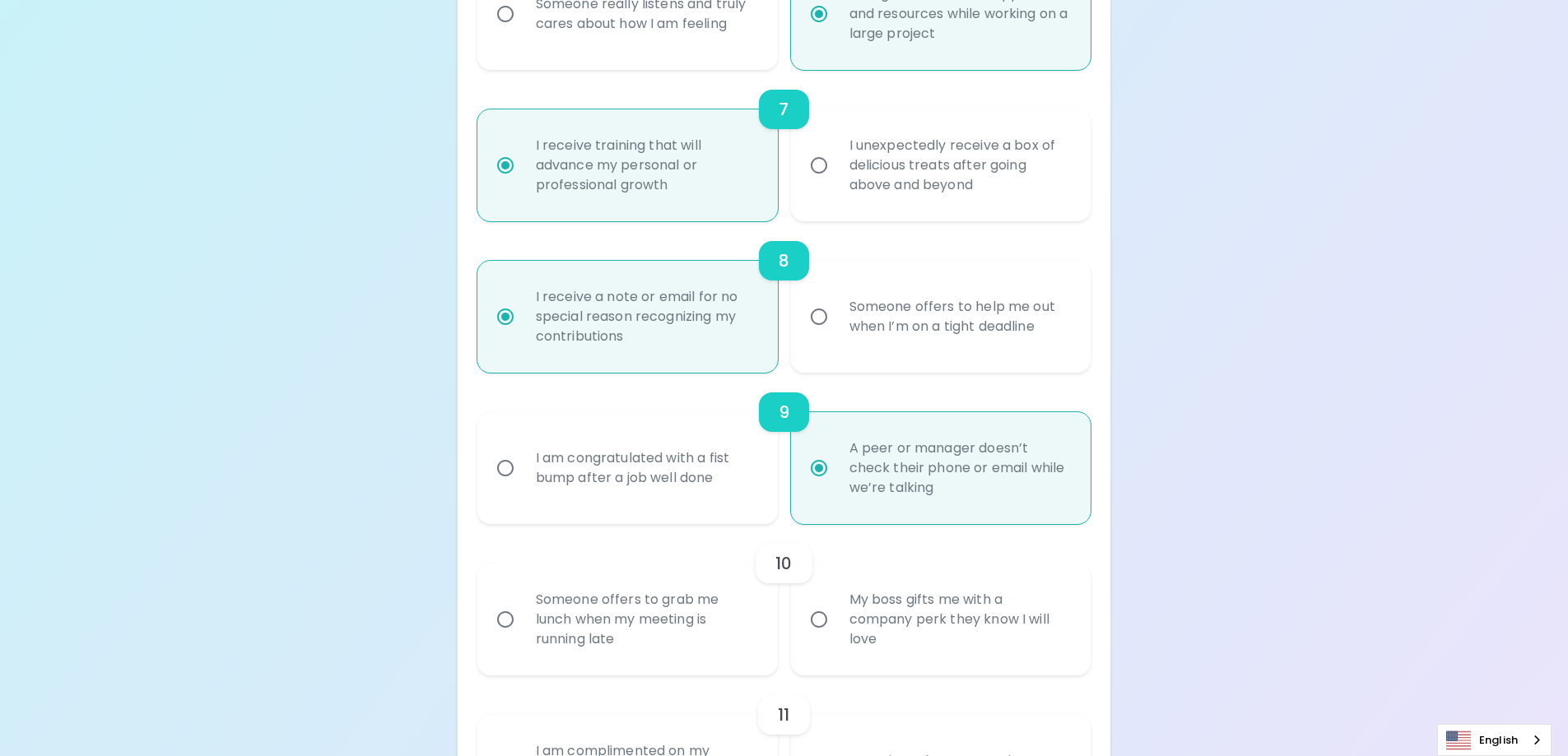
radio input "true"
click at [697, 600] on div "Someone offers to grab me lunch when my meeting is running late" at bounding box center [646, 620] width 246 height 99
click at [523, 603] on input "Someone offers to grab me lunch when my meeting is running late" at bounding box center [505, 620] width 35 height 35
radio input "false"
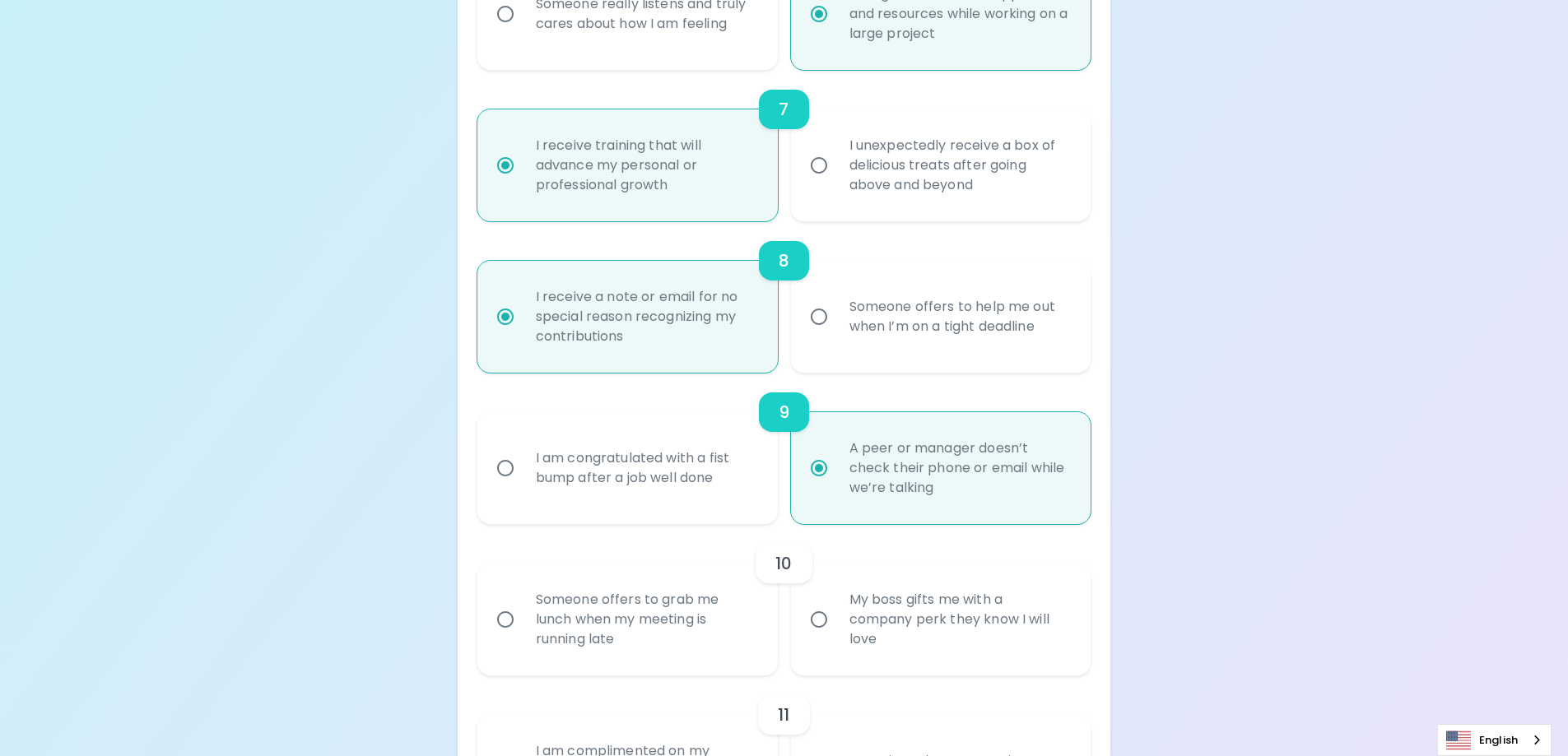
radio input "false"
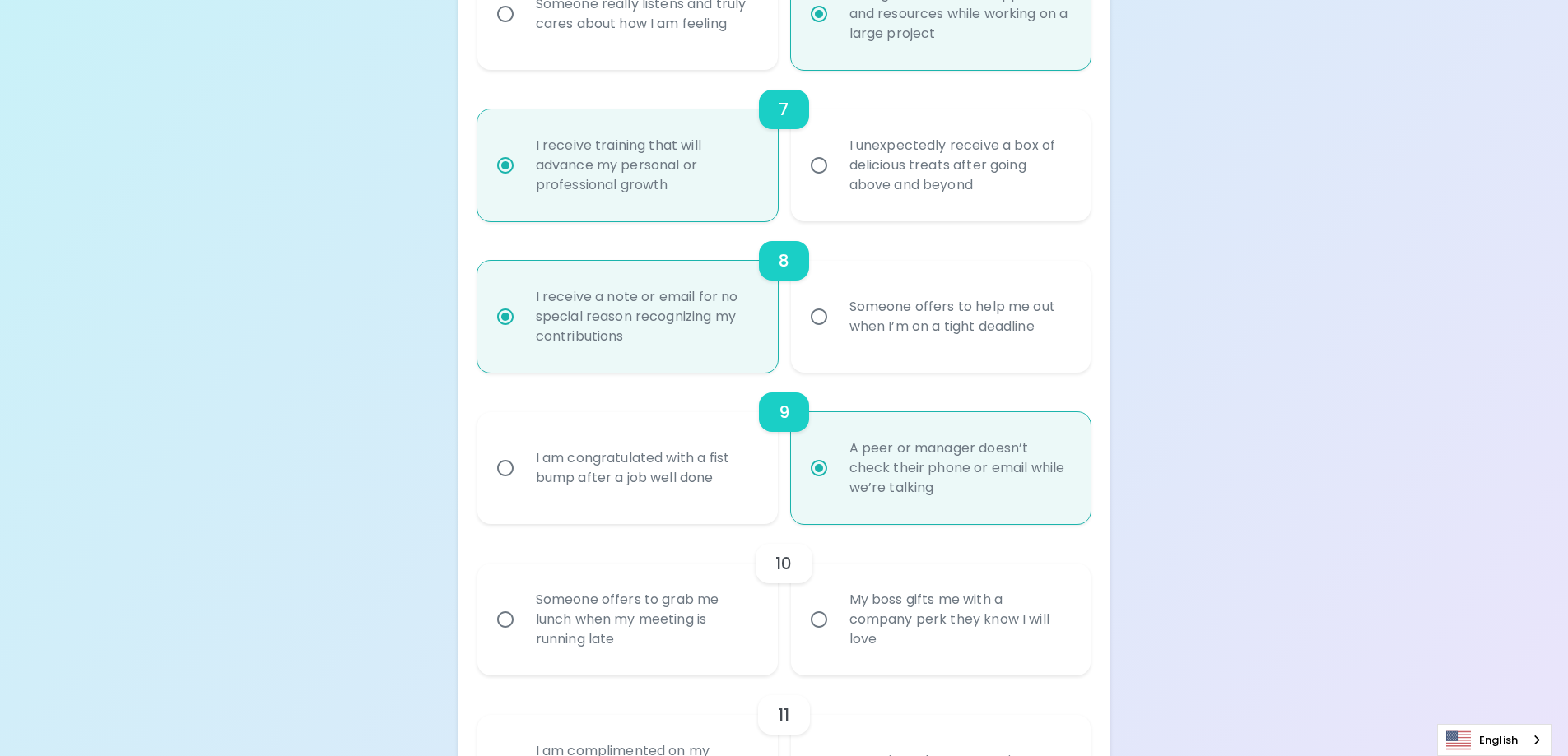
radio input "false"
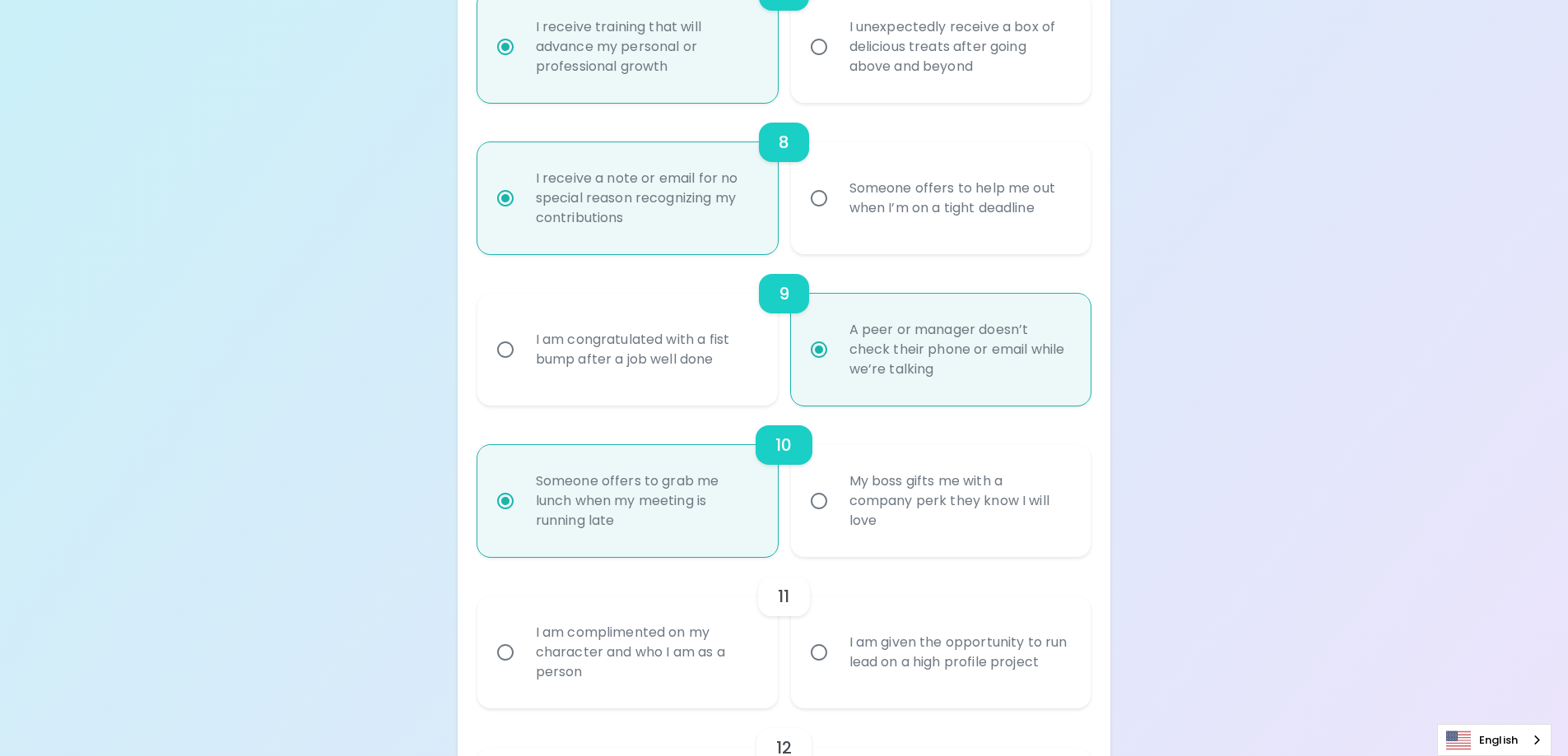
scroll to position [1364, 0]
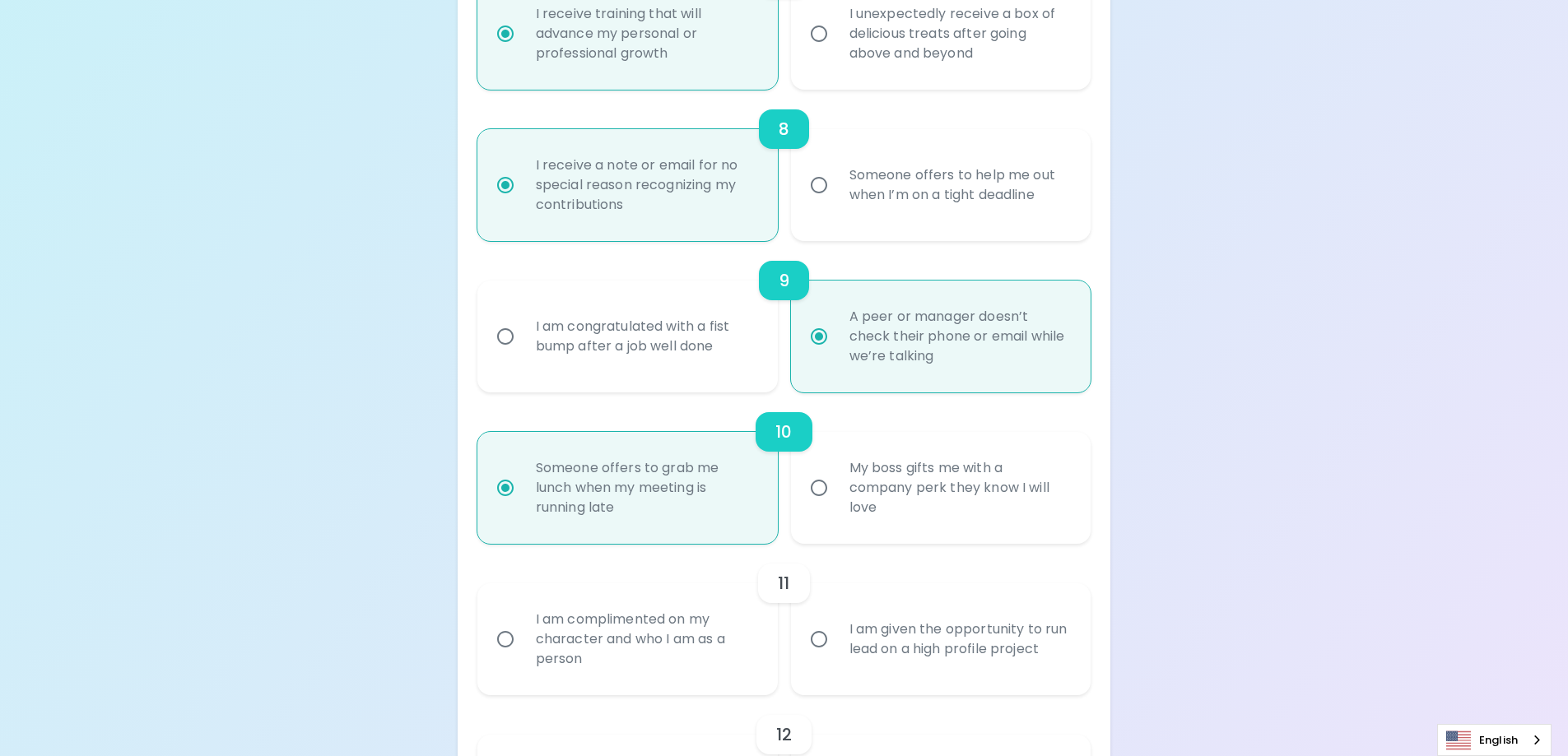
radio input "true"
click at [871, 641] on div "I am given the opportunity to run lead on a high profile project" at bounding box center [960, 639] width 246 height 79
click at [837, 641] on input "I am given the opportunity to run lead on a high profile project" at bounding box center [819, 639] width 35 height 35
radio input "false"
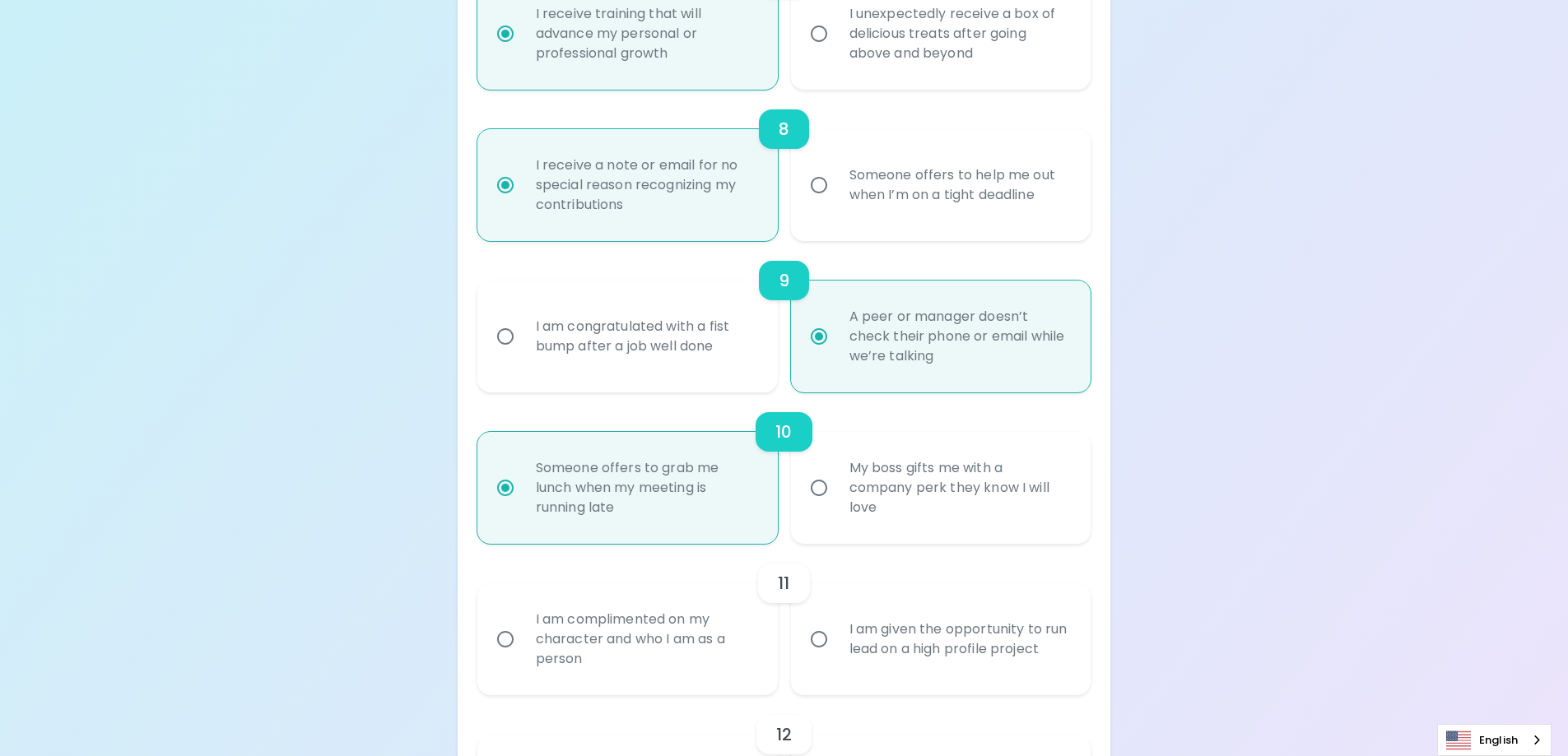
radio input "false"
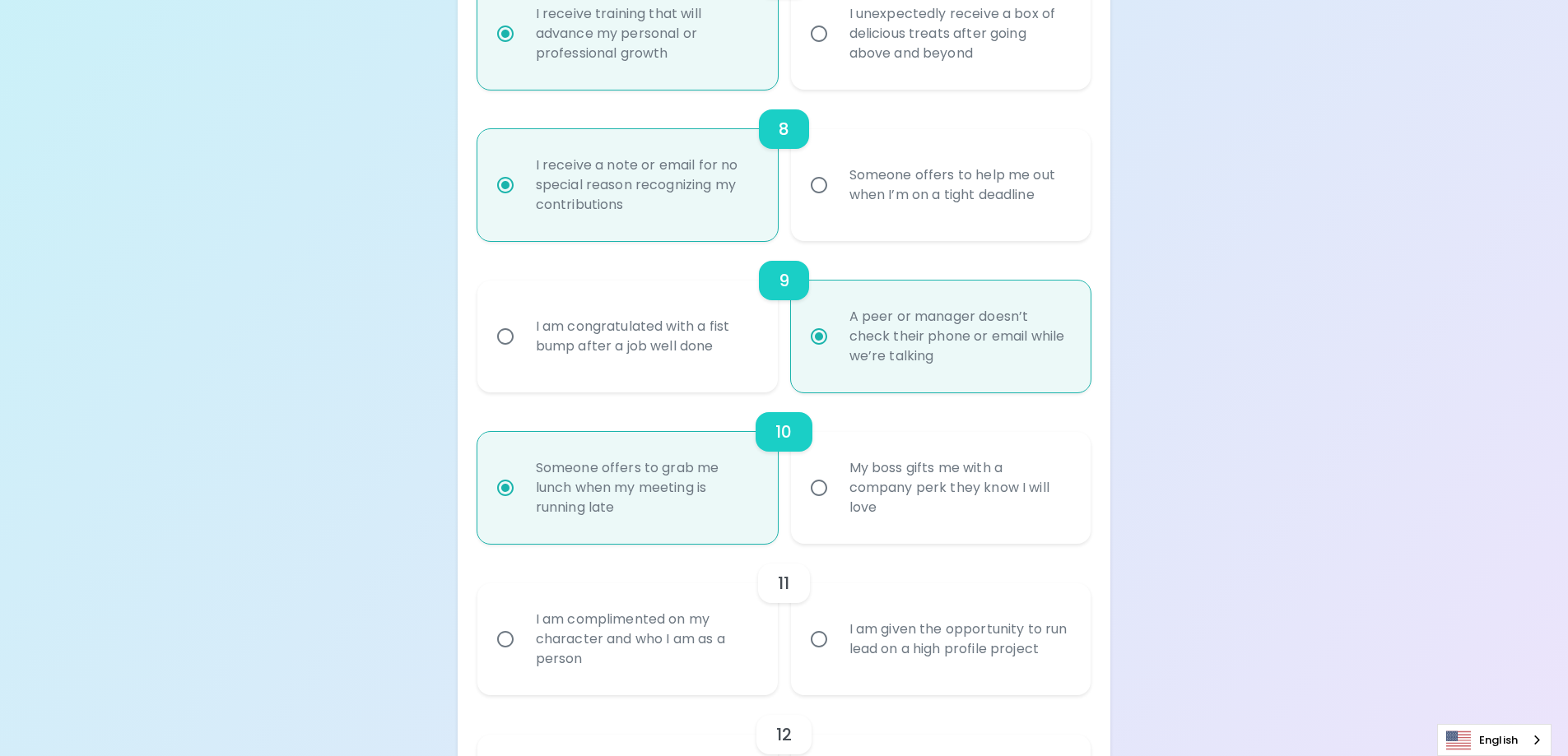
radio input "false"
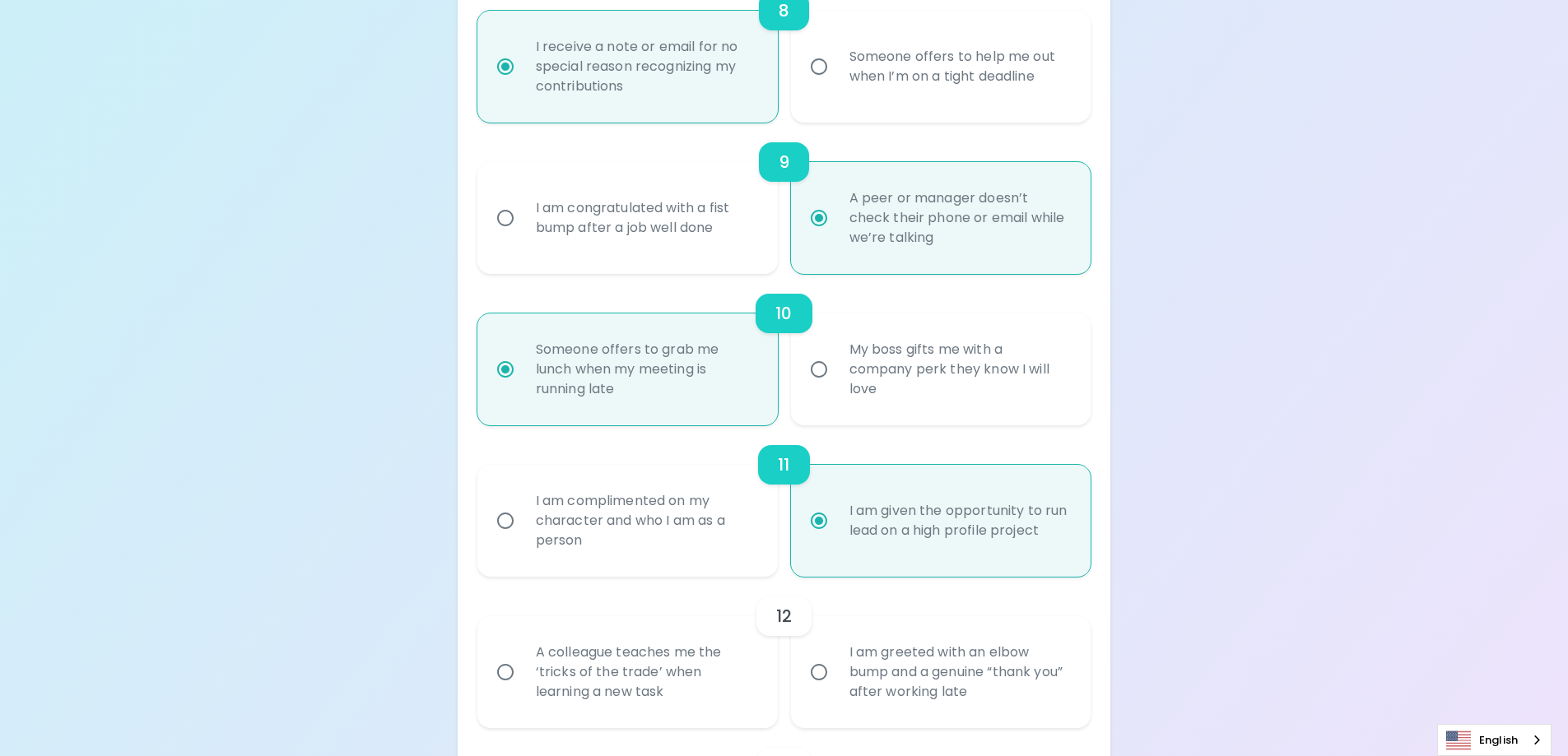
scroll to position [1496, 0]
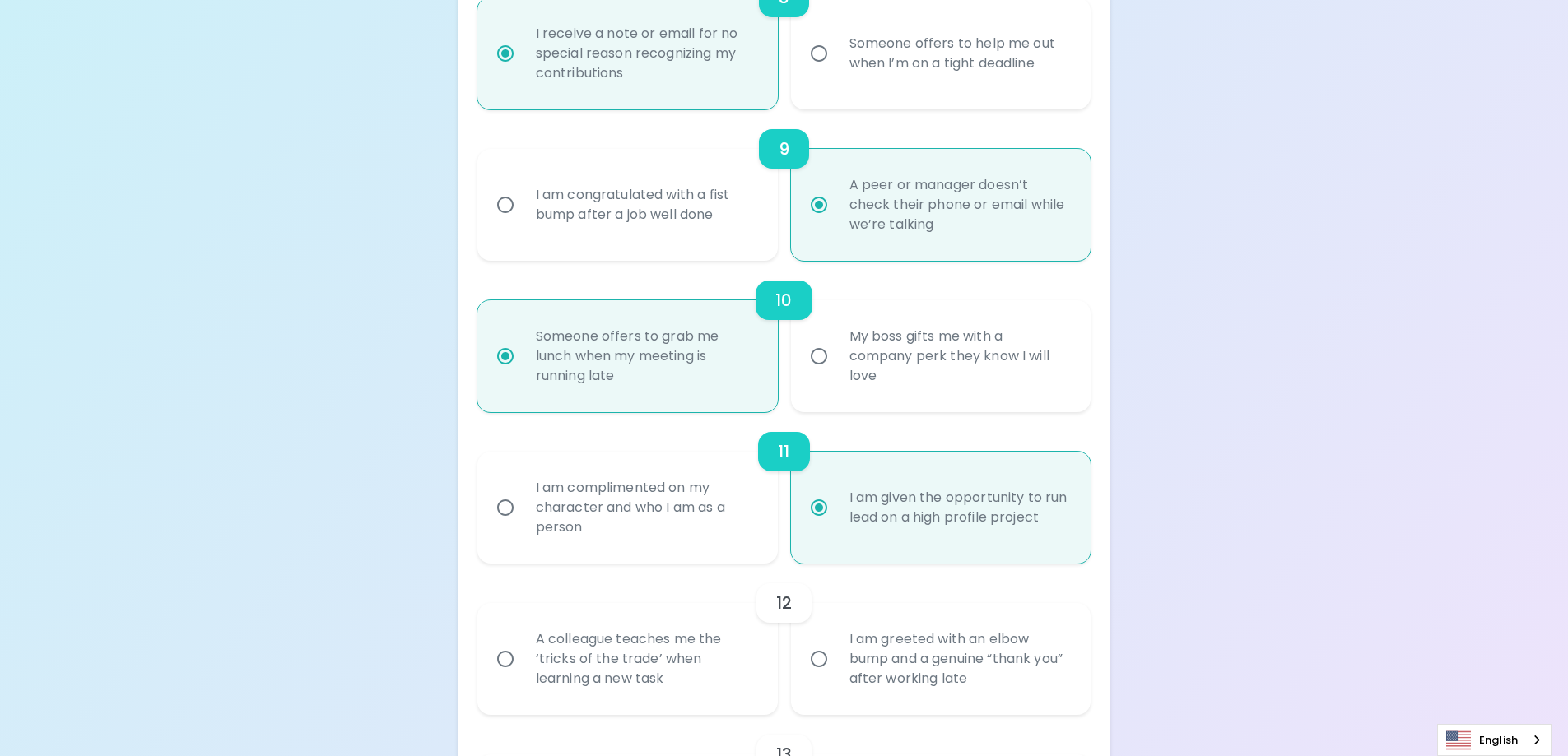
radio input "true"
click at [701, 616] on div "12" at bounding box center [784, 603] width 614 height 39
click at [699, 649] on div "A colleague teaches me the ‘tricks of the trade’ when learning a new task" at bounding box center [646, 659] width 246 height 99
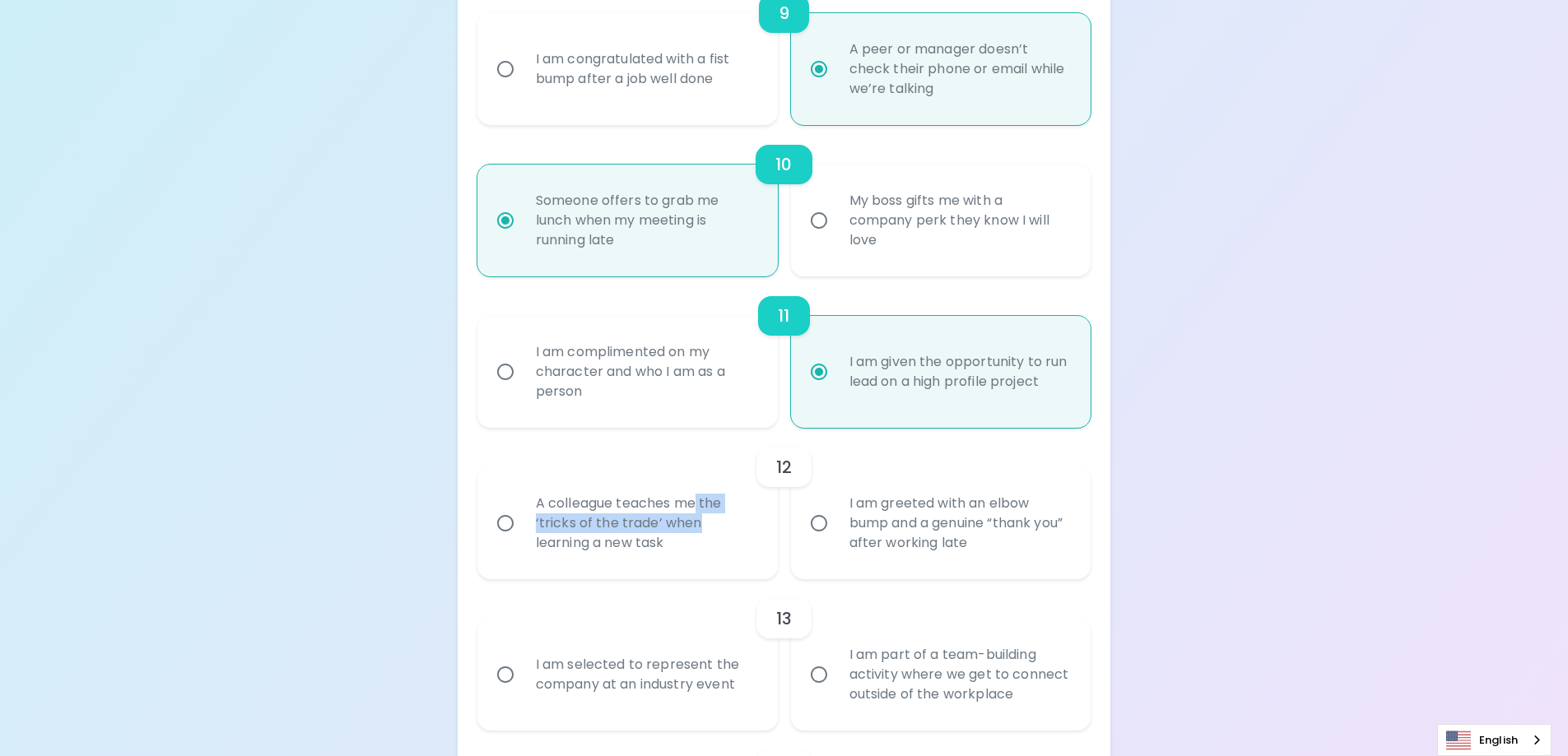
scroll to position [1990, 0]
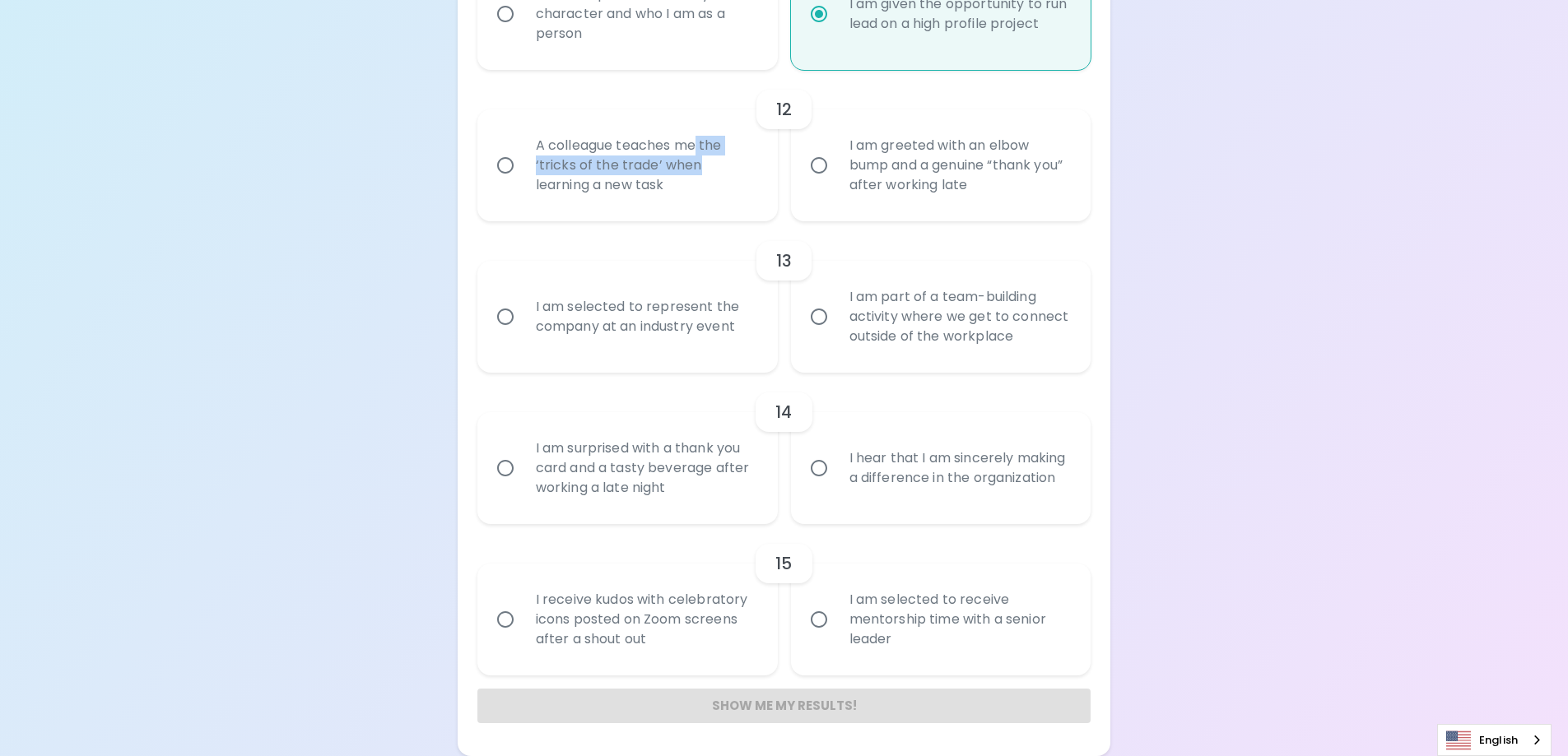
click at [497, 159] on input "A colleague teaches me the ‘tricks of the trade’ when learning a new task" at bounding box center [505, 165] width 35 height 35
radio input "false"
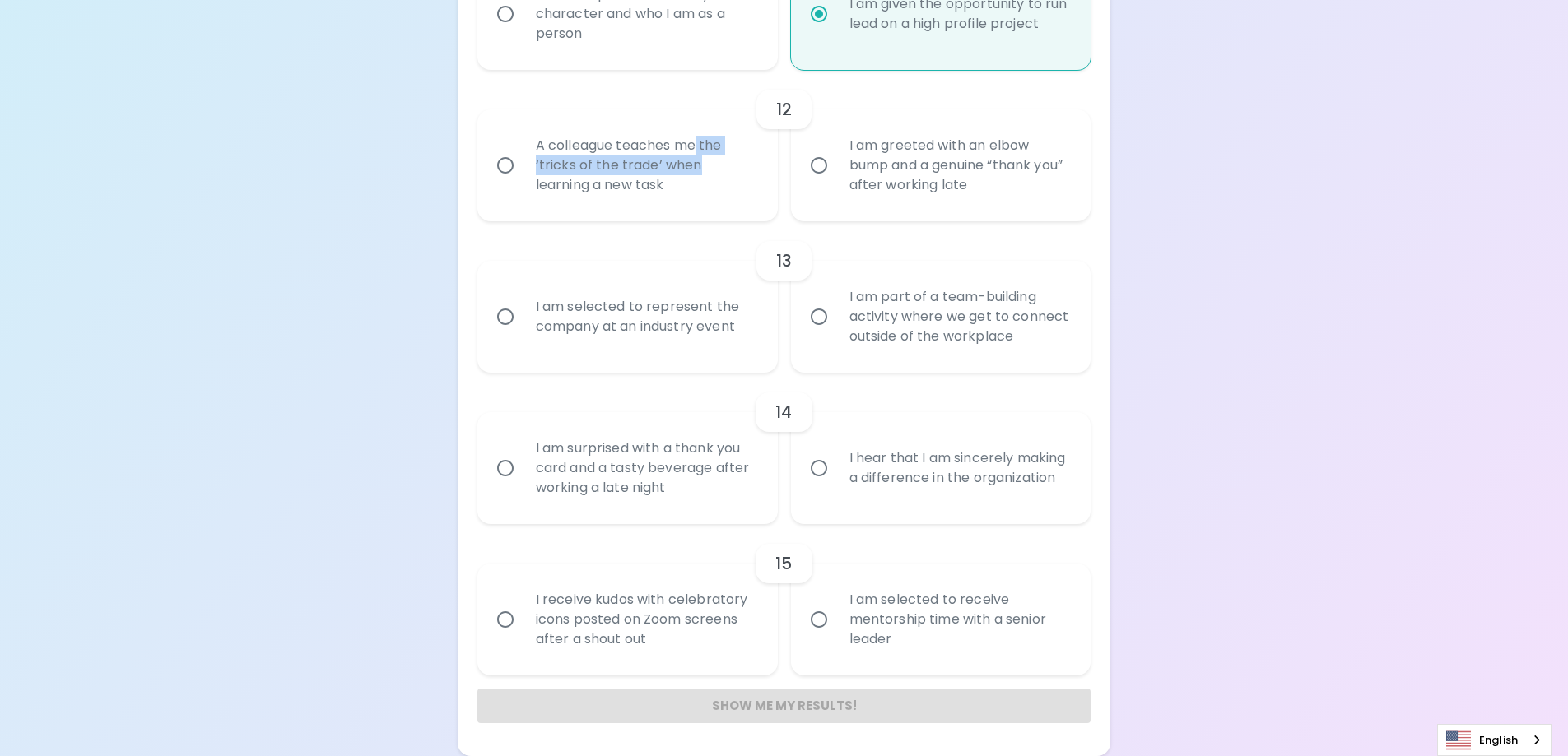
radio input "false"
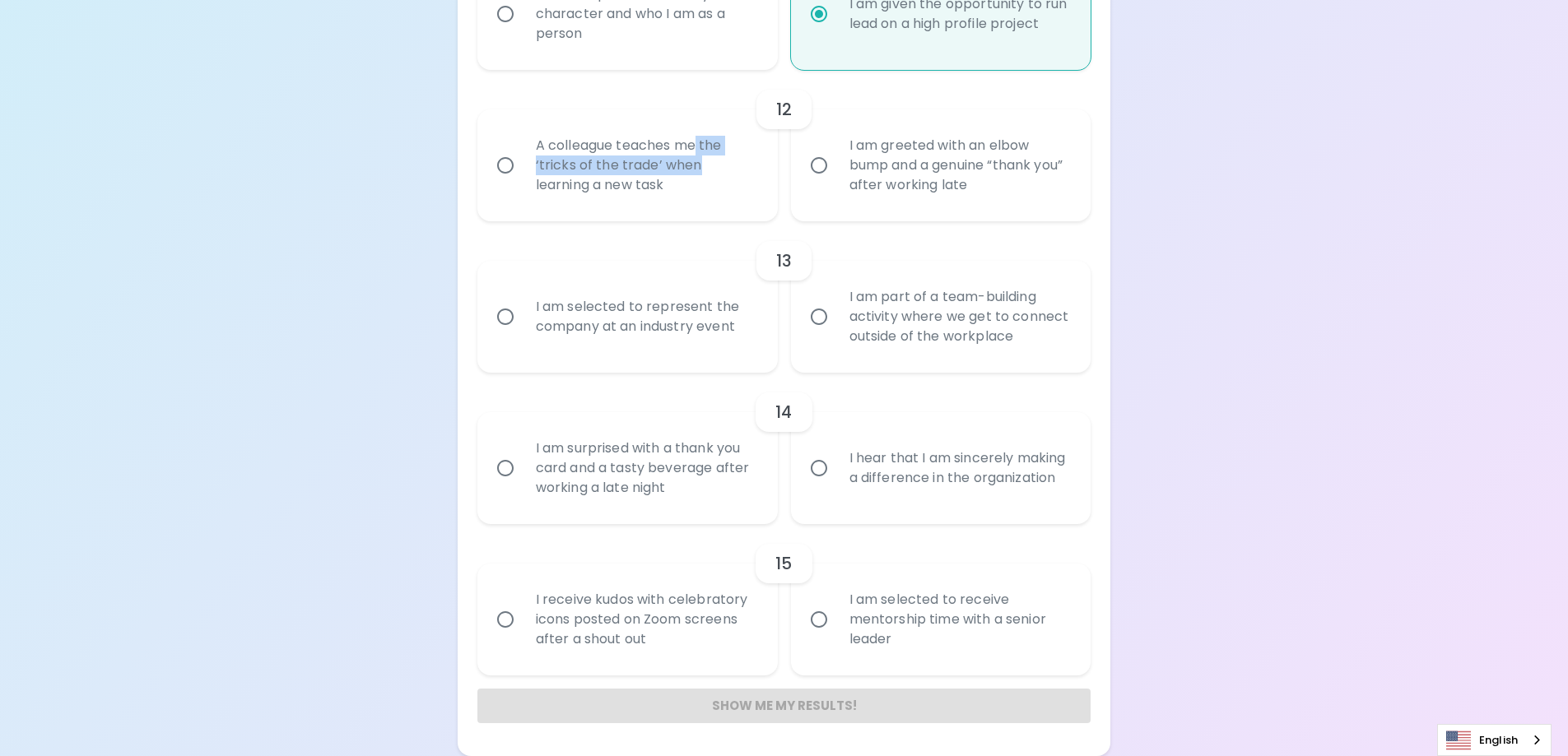
radio input "false"
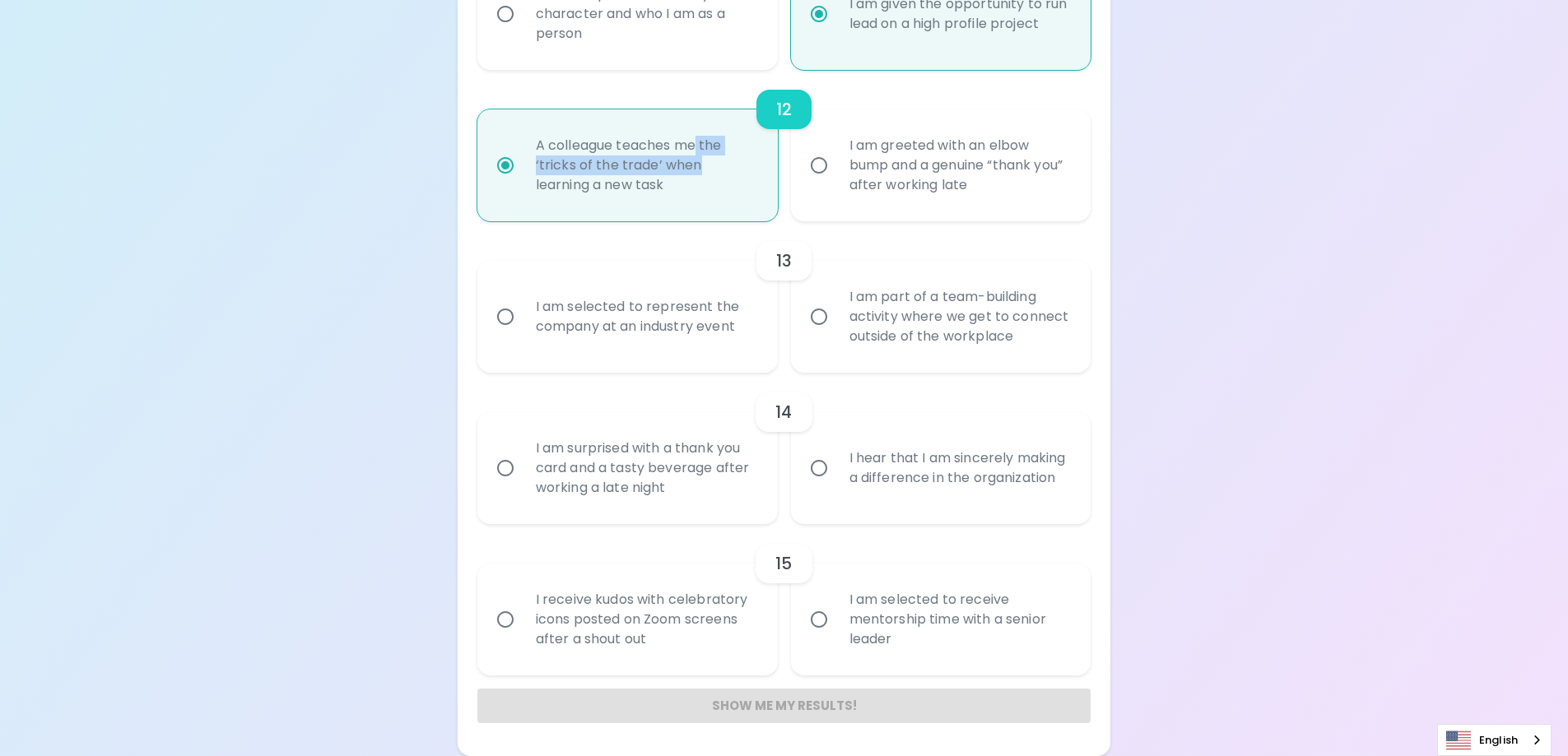
radio input "true"
click at [530, 316] on div "I am selected to represent the company at an industry event" at bounding box center [646, 316] width 246 height 79
click at [523, 316] on input "I am selected to represent the company at an industry event" at bounding box center [505, 316] width 35 height 35
radio input "false"
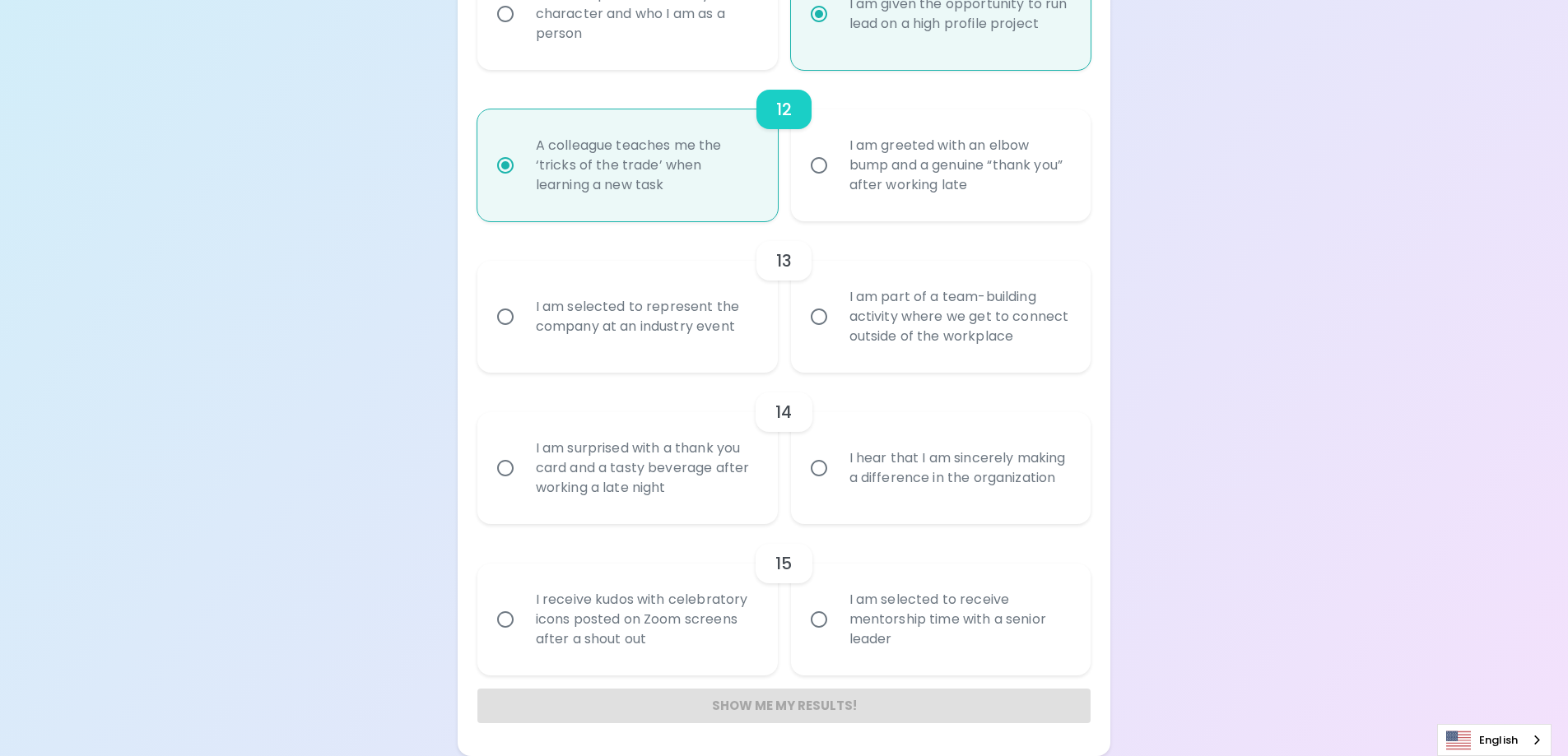
radio input "false"
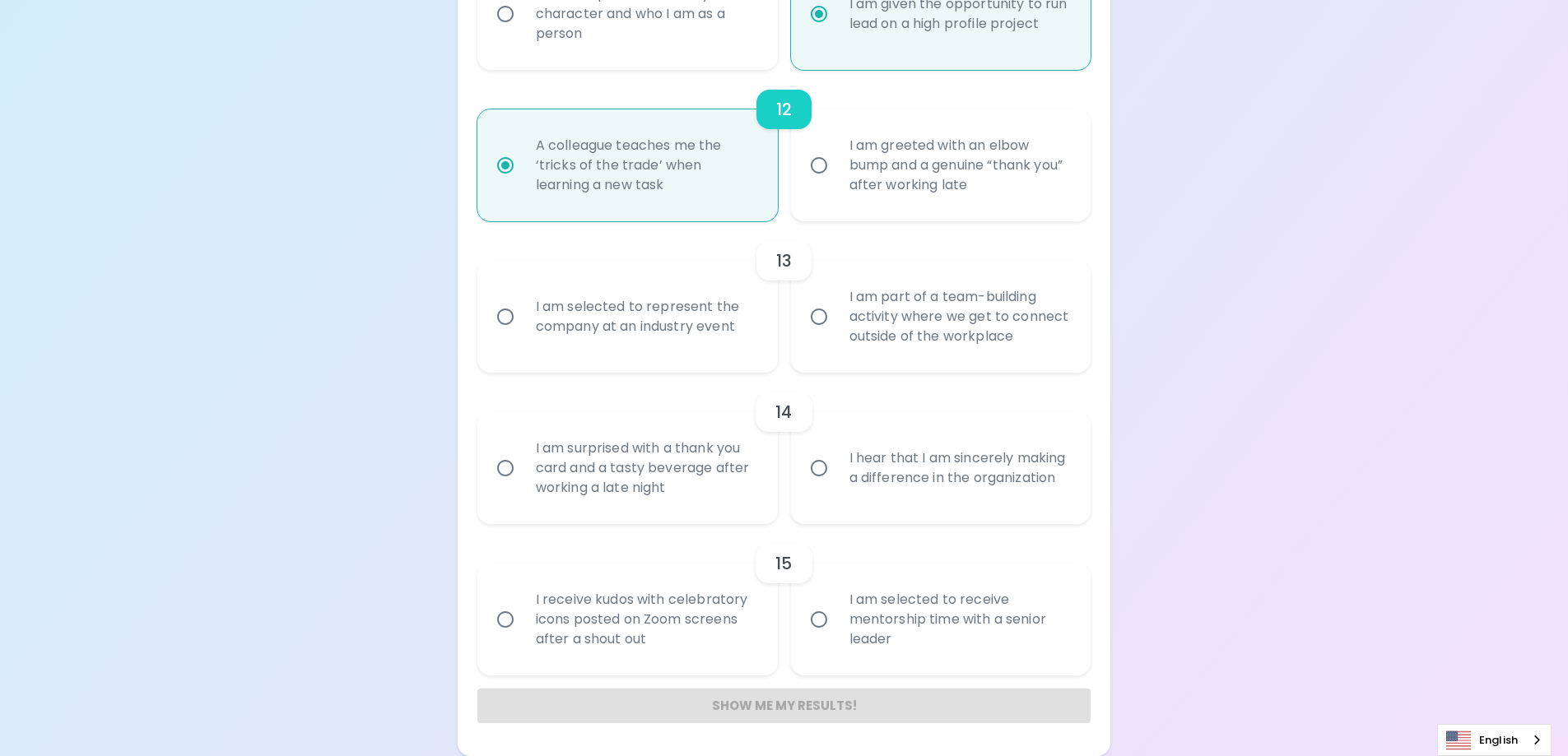
radio input "false"
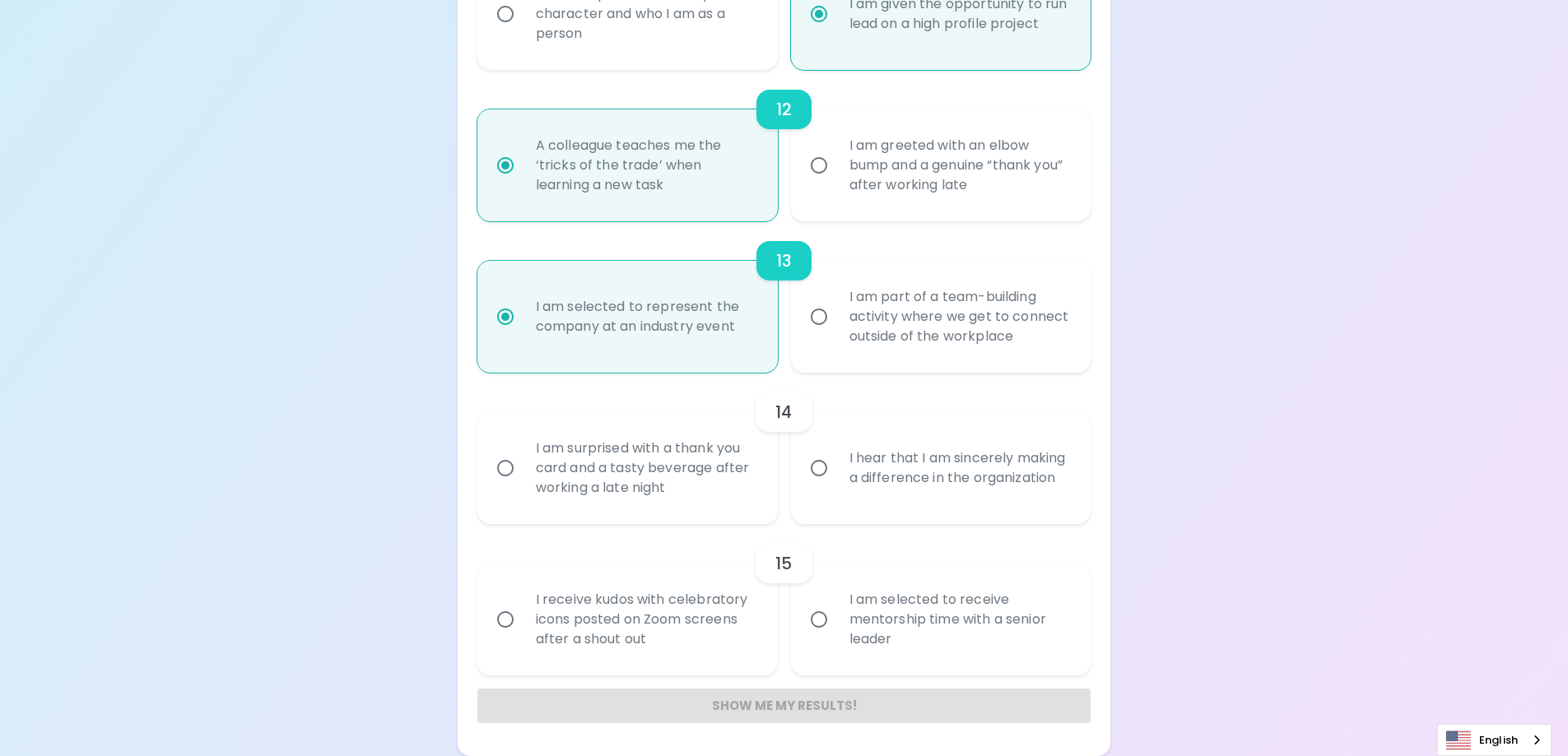
radio input "true"
click at [550, 482] on div "I am surprised with a thank you card and a tasty beverage after working a late …" at bounding box center [646, 468] width 246 height 99
click at [523, 482] on input "I am surprised with a thank you card and a tasty beverage after working a late …" at bounding box center [505, 468] width 35 height 35
radio input "false"
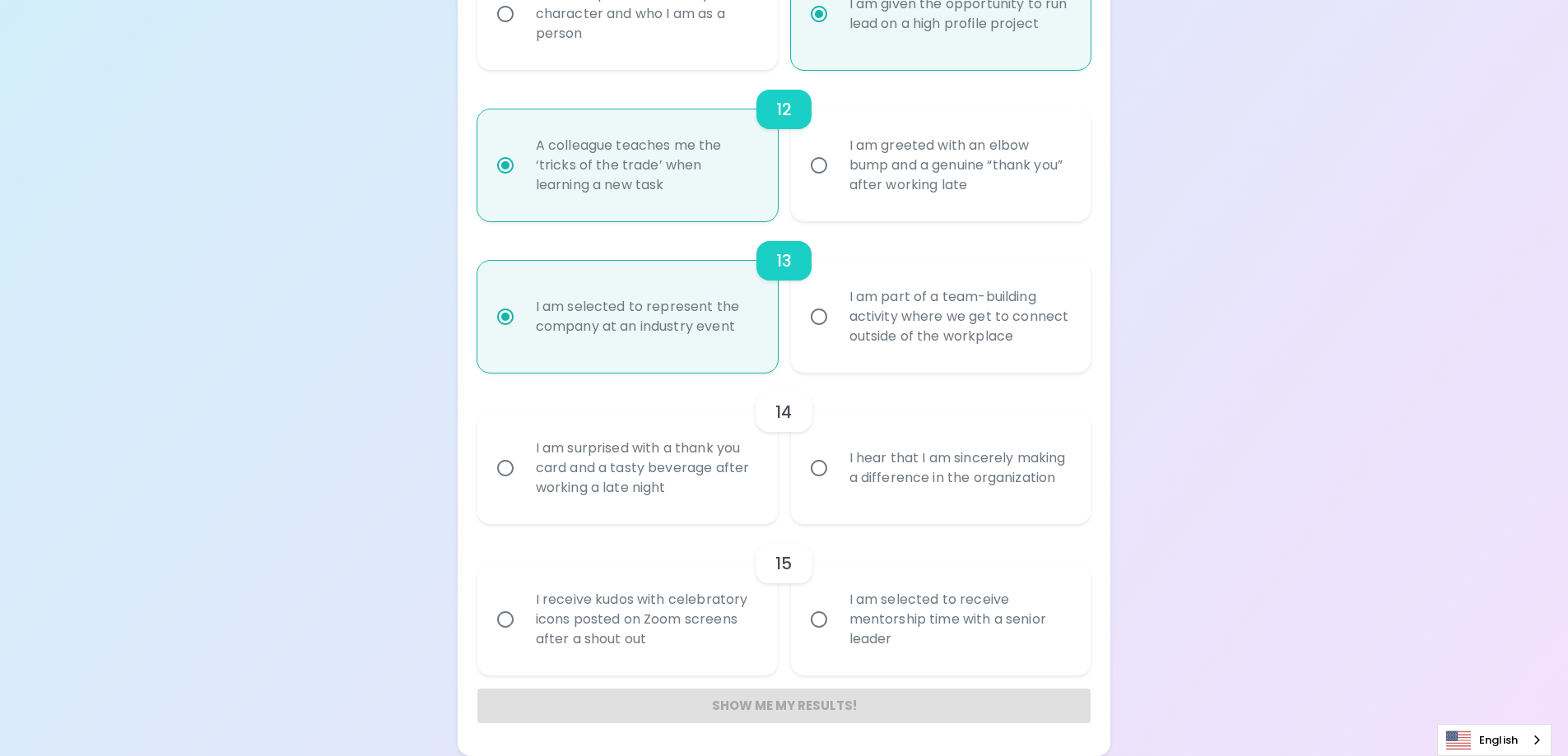
radio input "false"
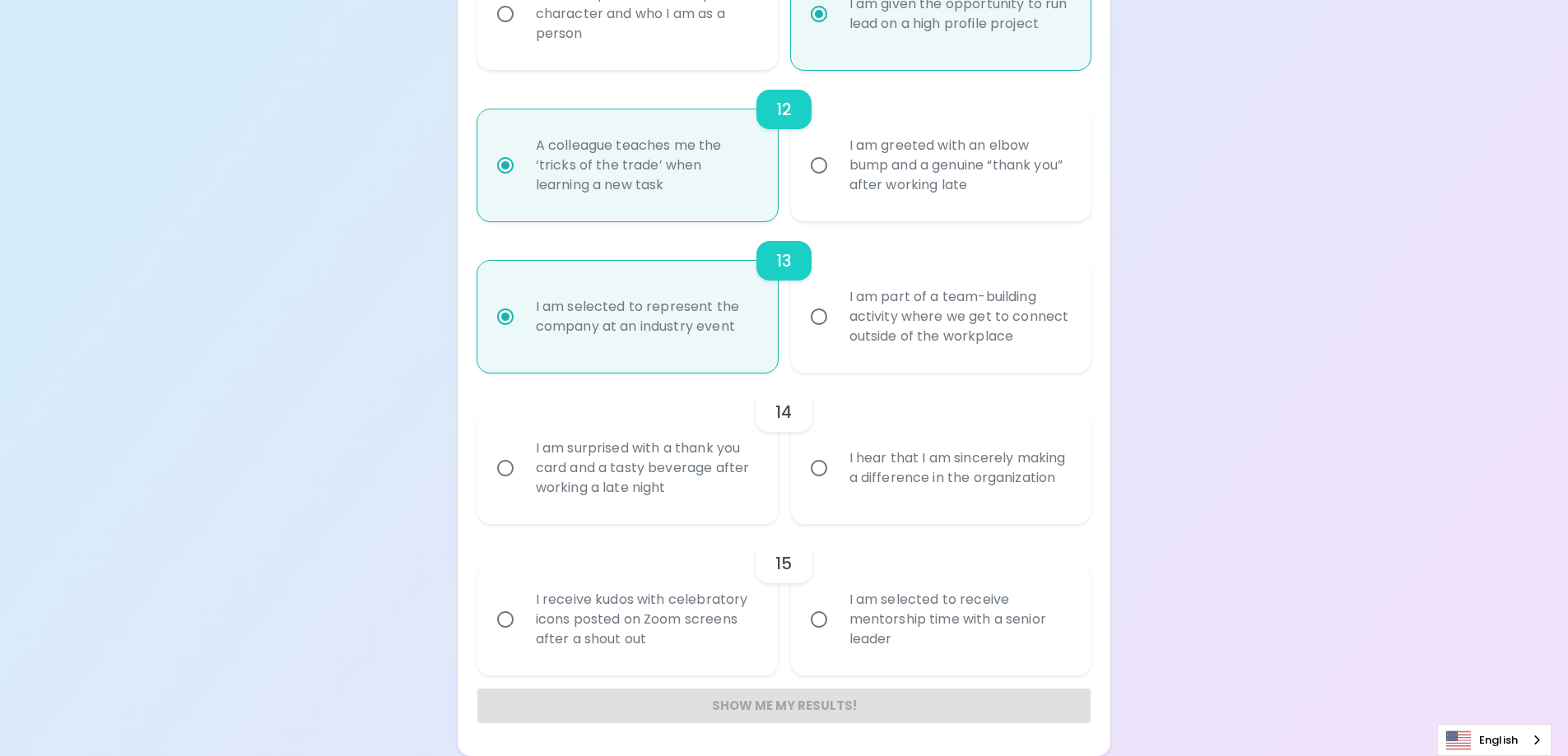
radio input "false"
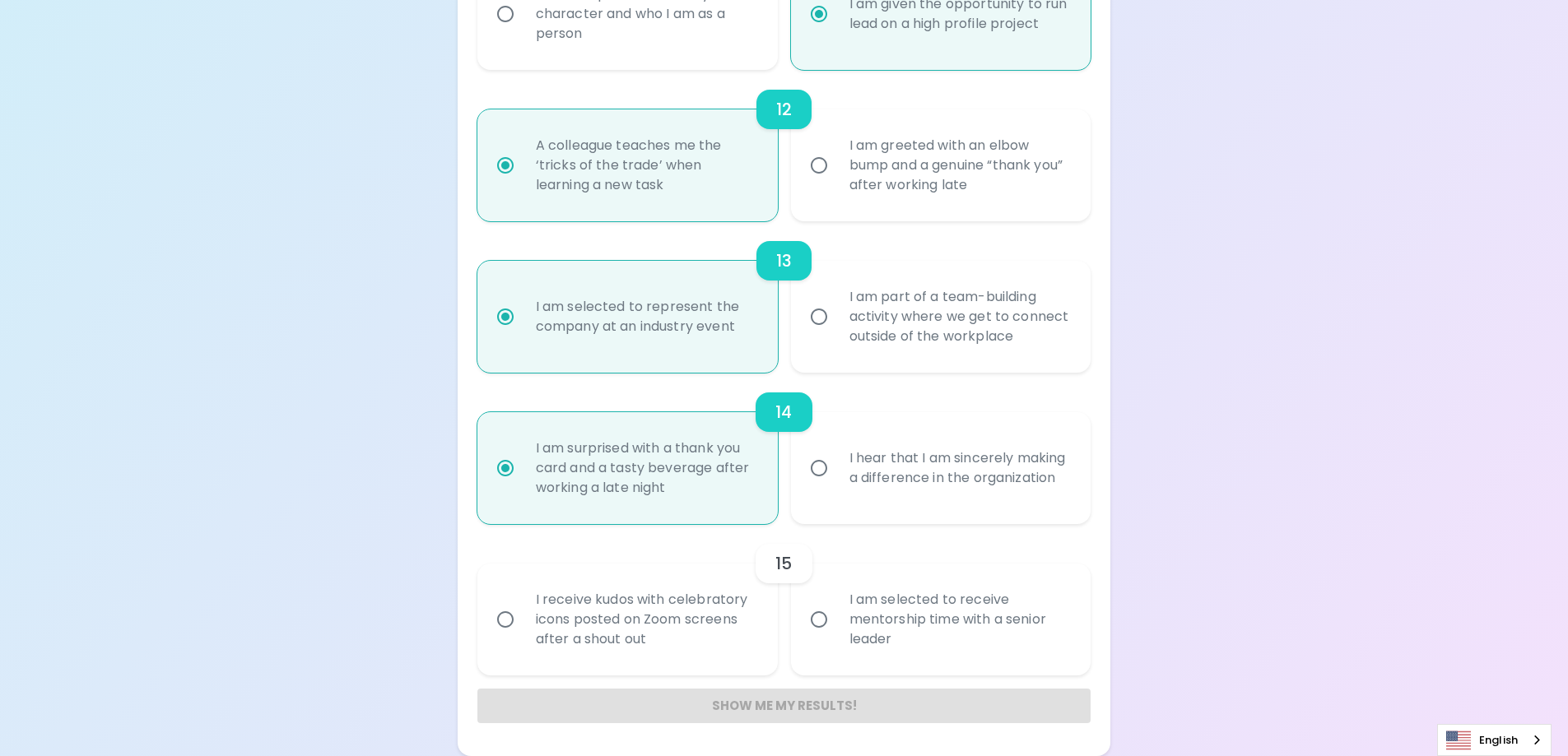
radio input "true"
click at [895, 624] on div "I am selected to receive mentorship time with a senior leader" at bounding box center [960, 620] width 246 height 99
click at [837, 624] on input "I am selected to receive mentorship time with a senior leader" at bounding box center [819, 620] width 35 height 35
radio input "false"
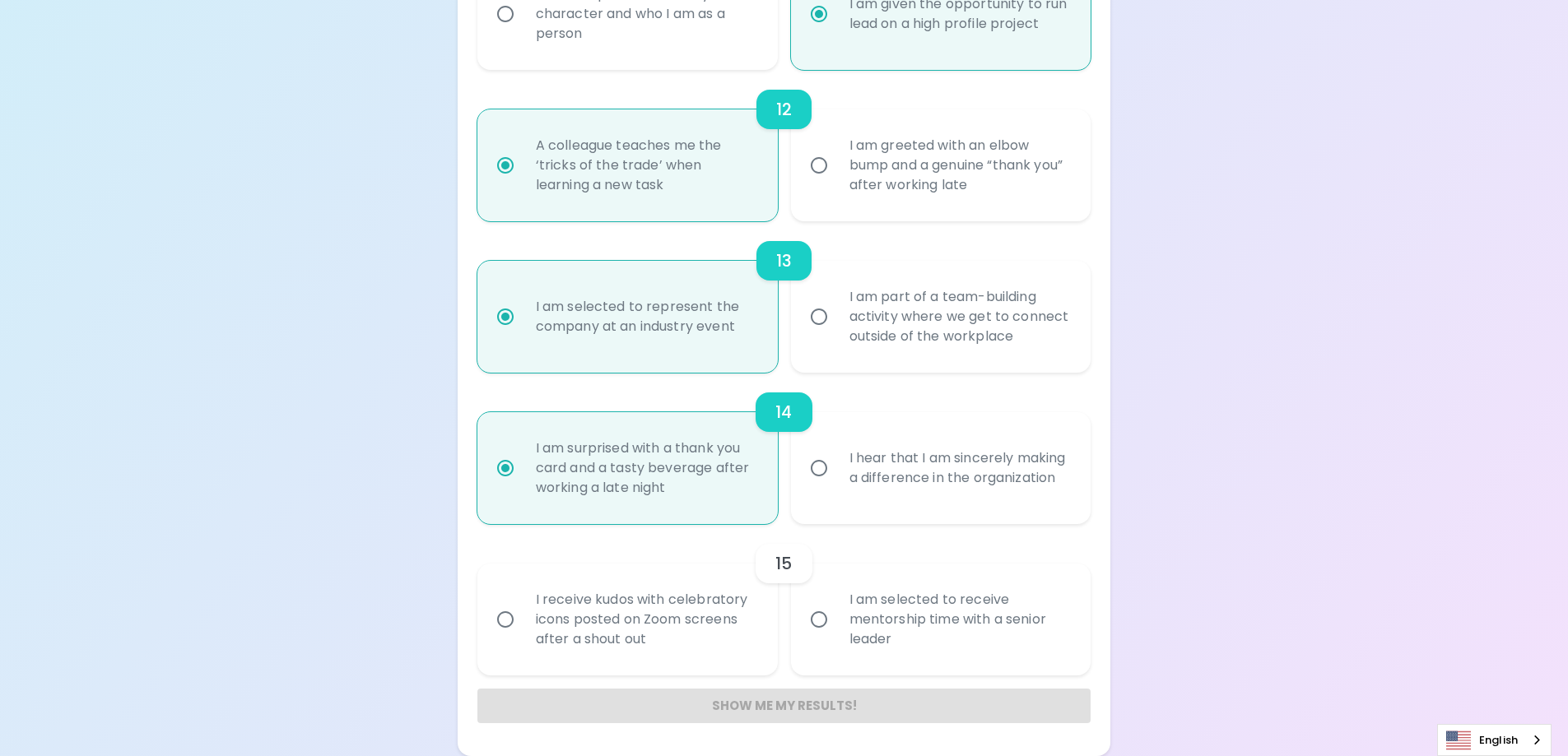
radio input "false"
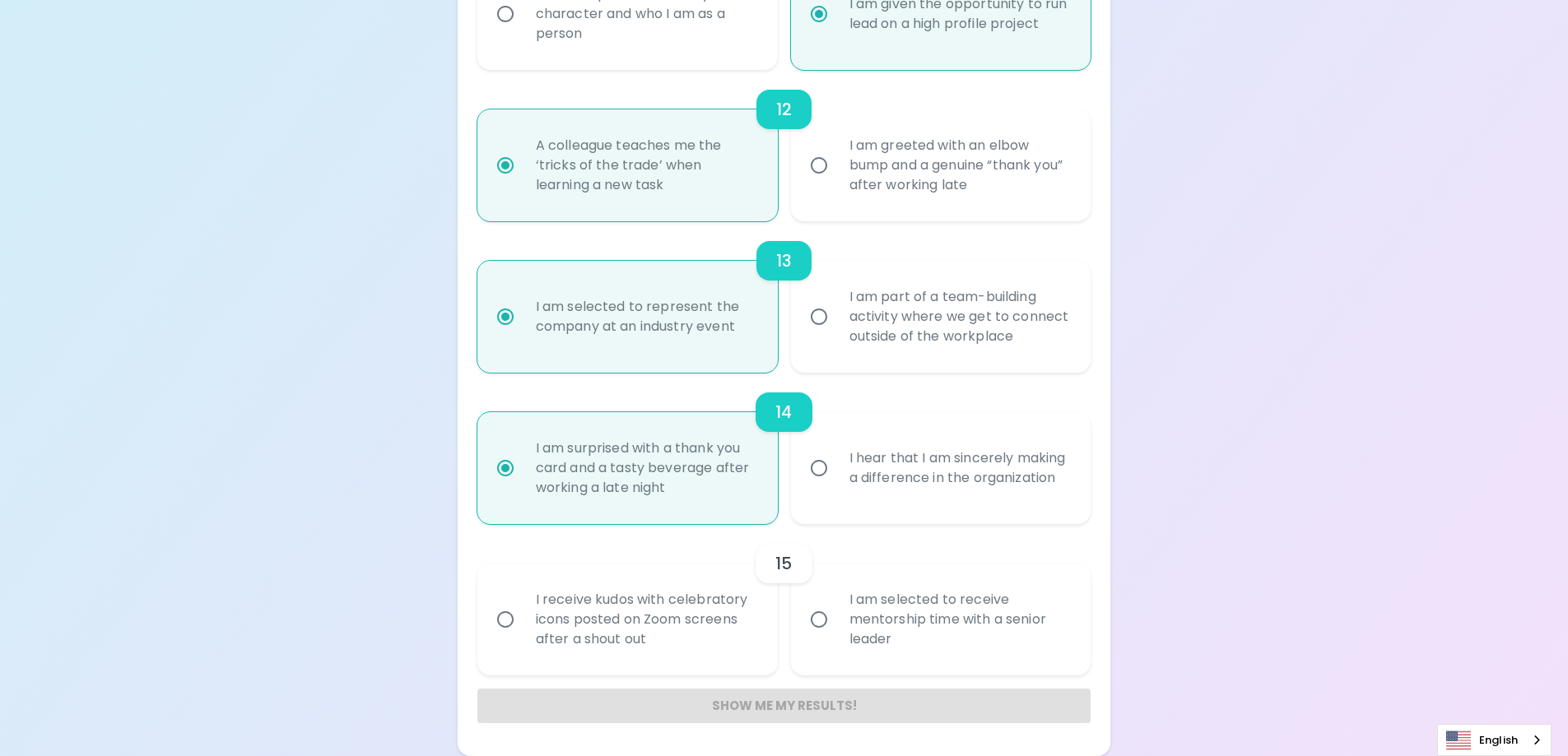
radio input "false"
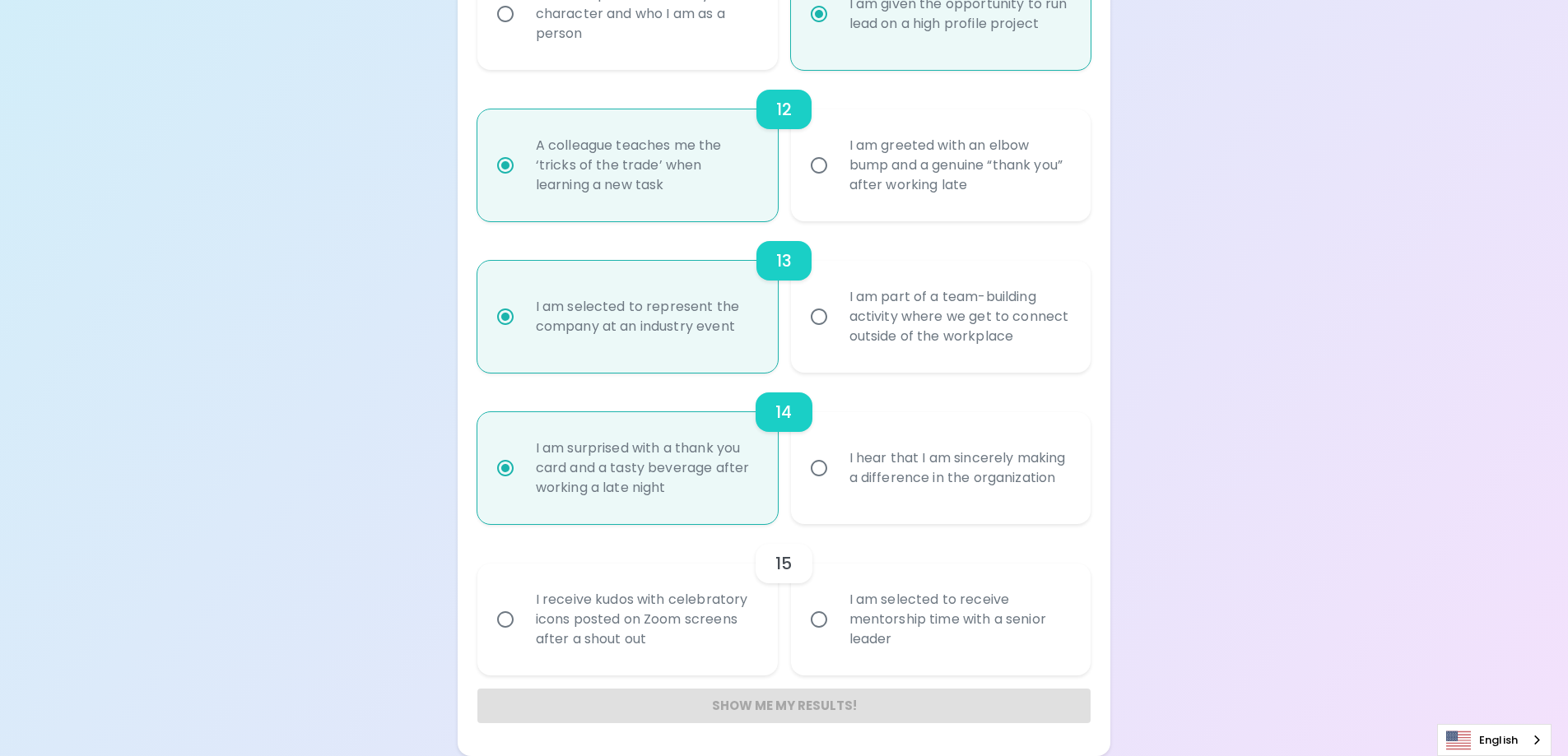
radio input "false"
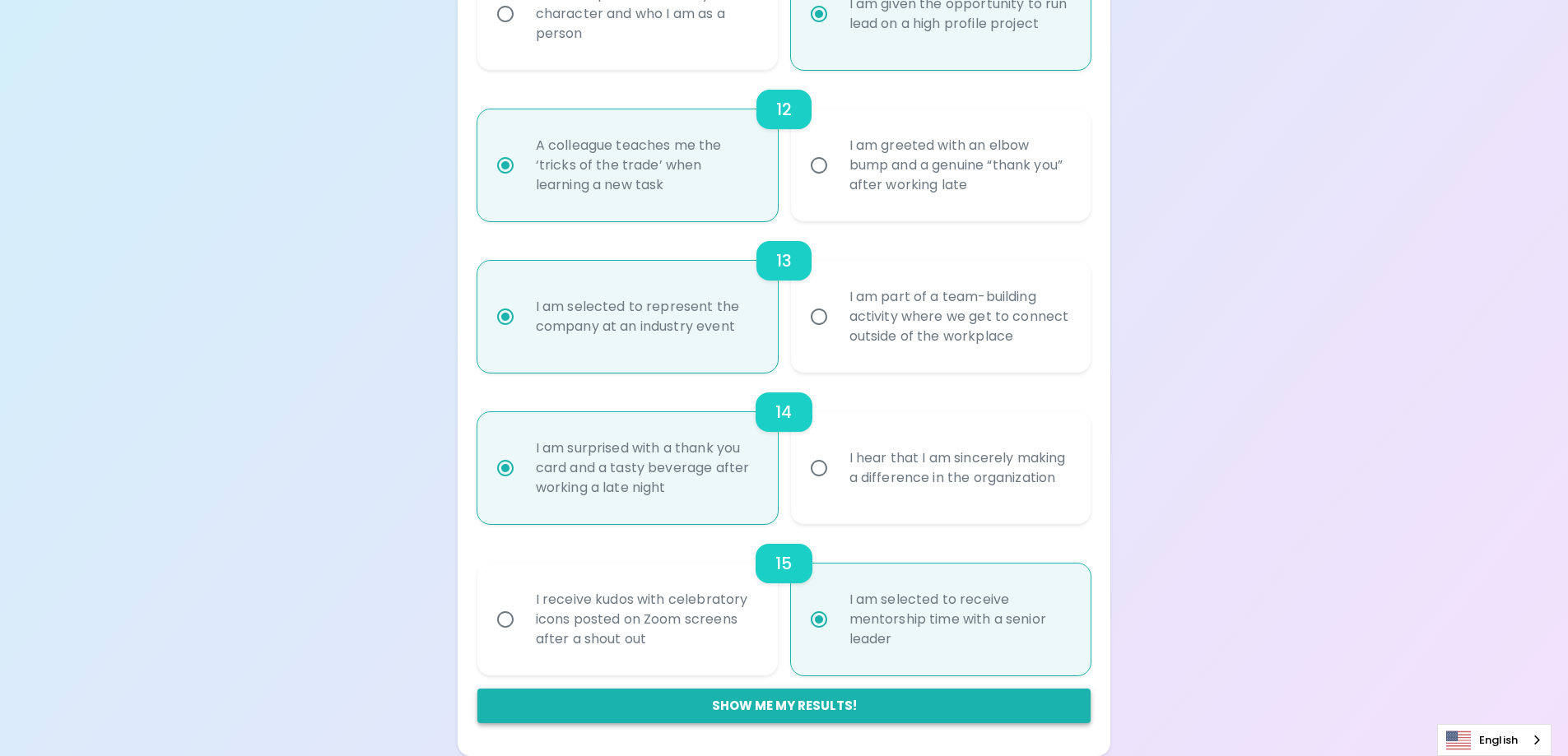
radio input "true"
click at [789, 712] on button "Show me my results!" at bounding box center [784, 705] width 614 height 35
radio input "false"
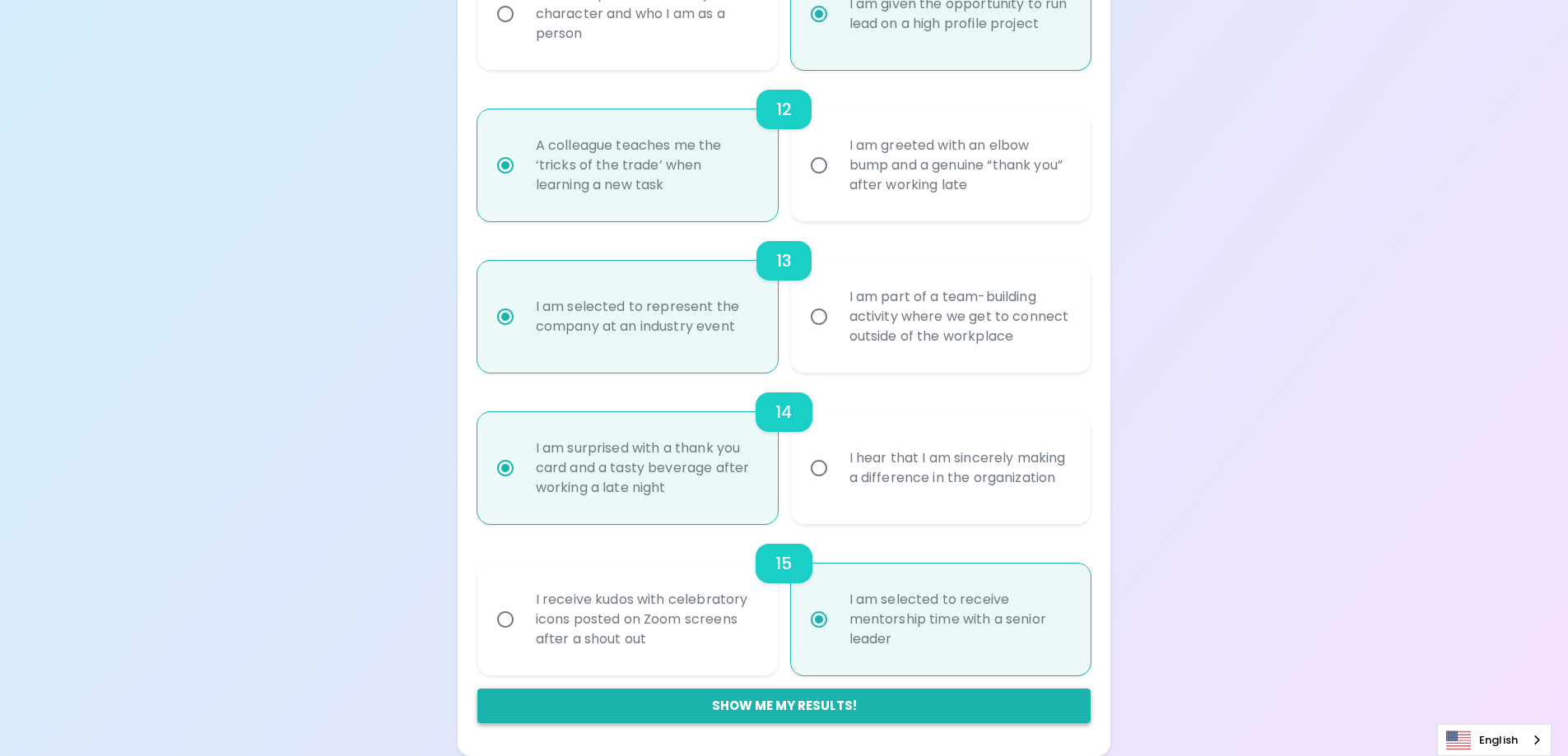
radio input "false"
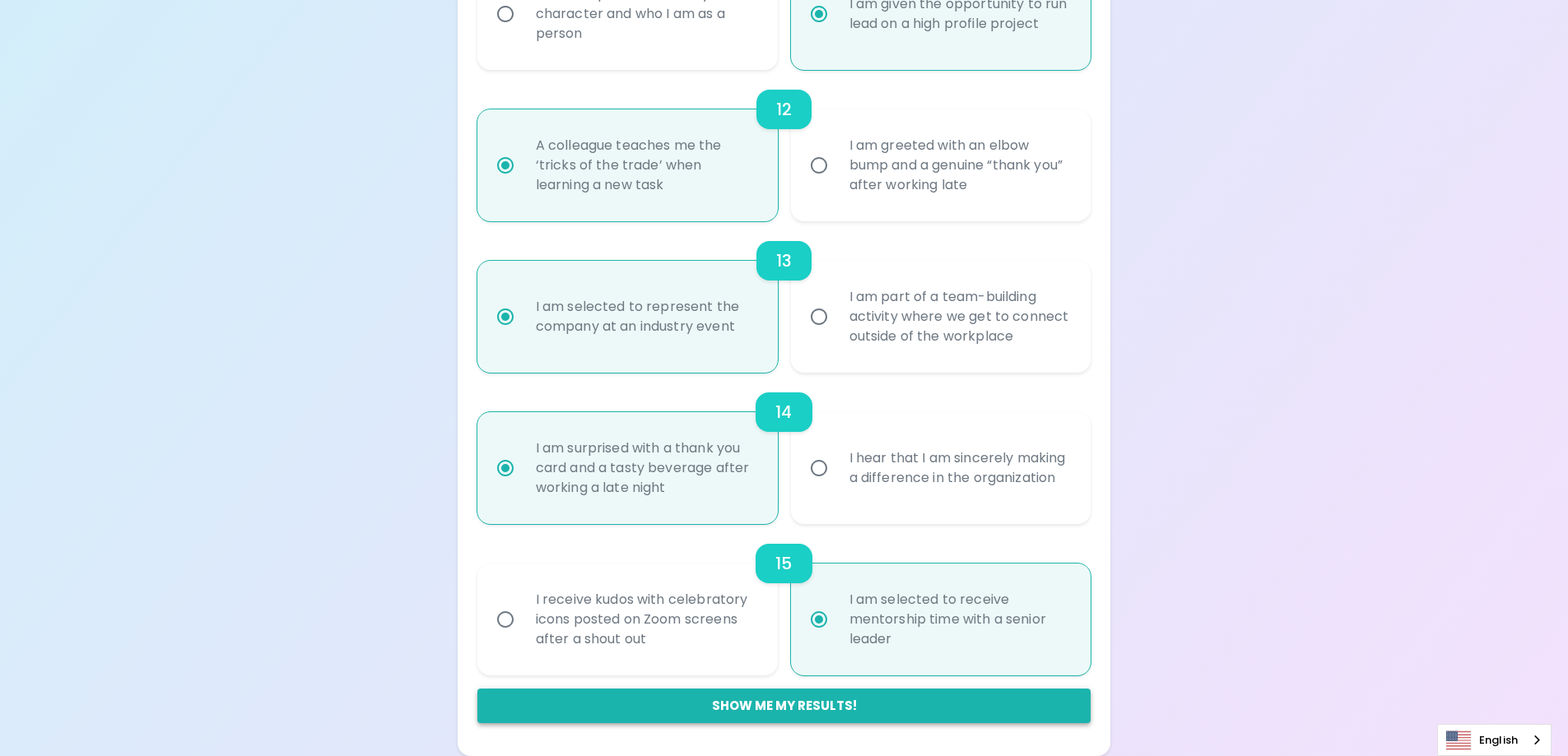
radio input "false"
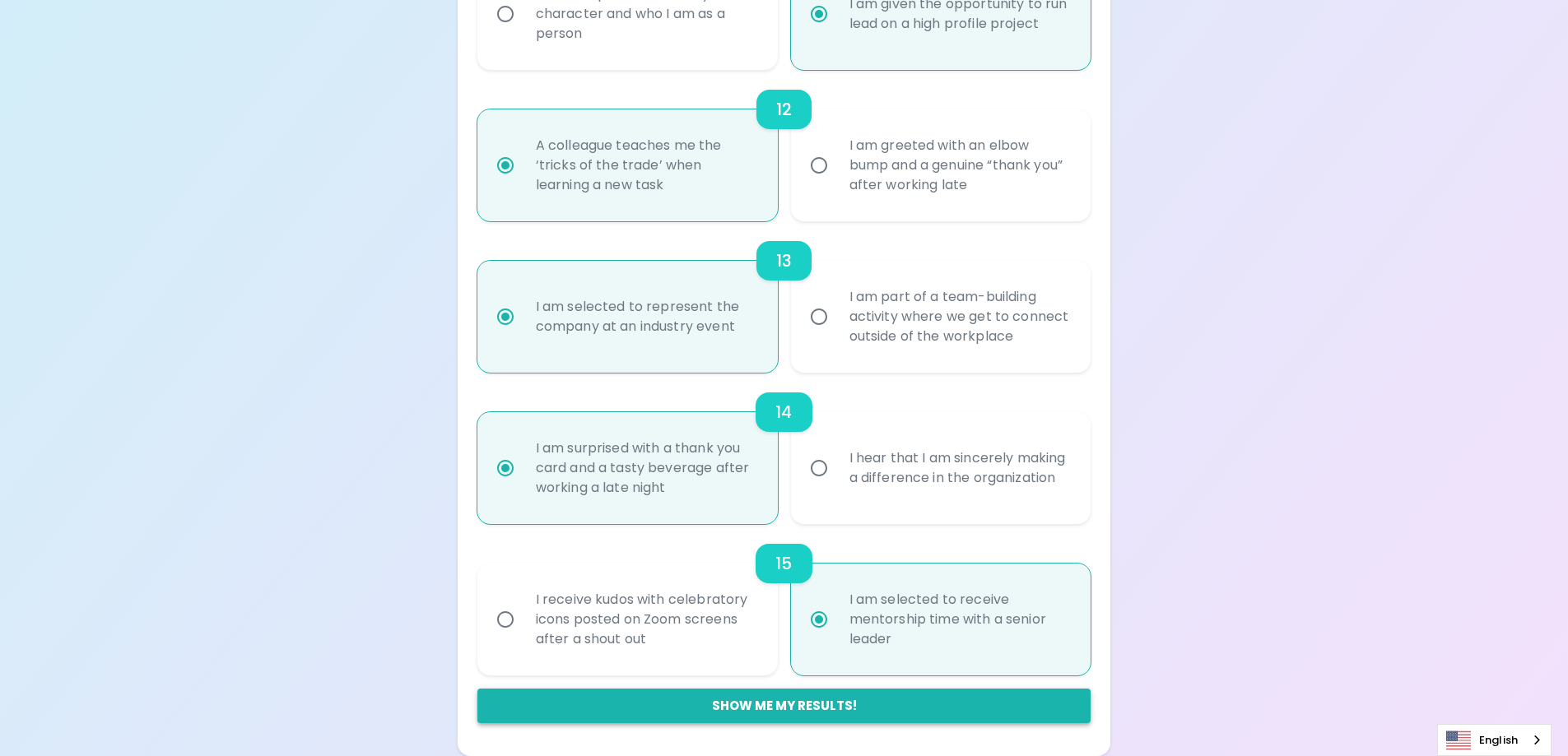
radio input "false"
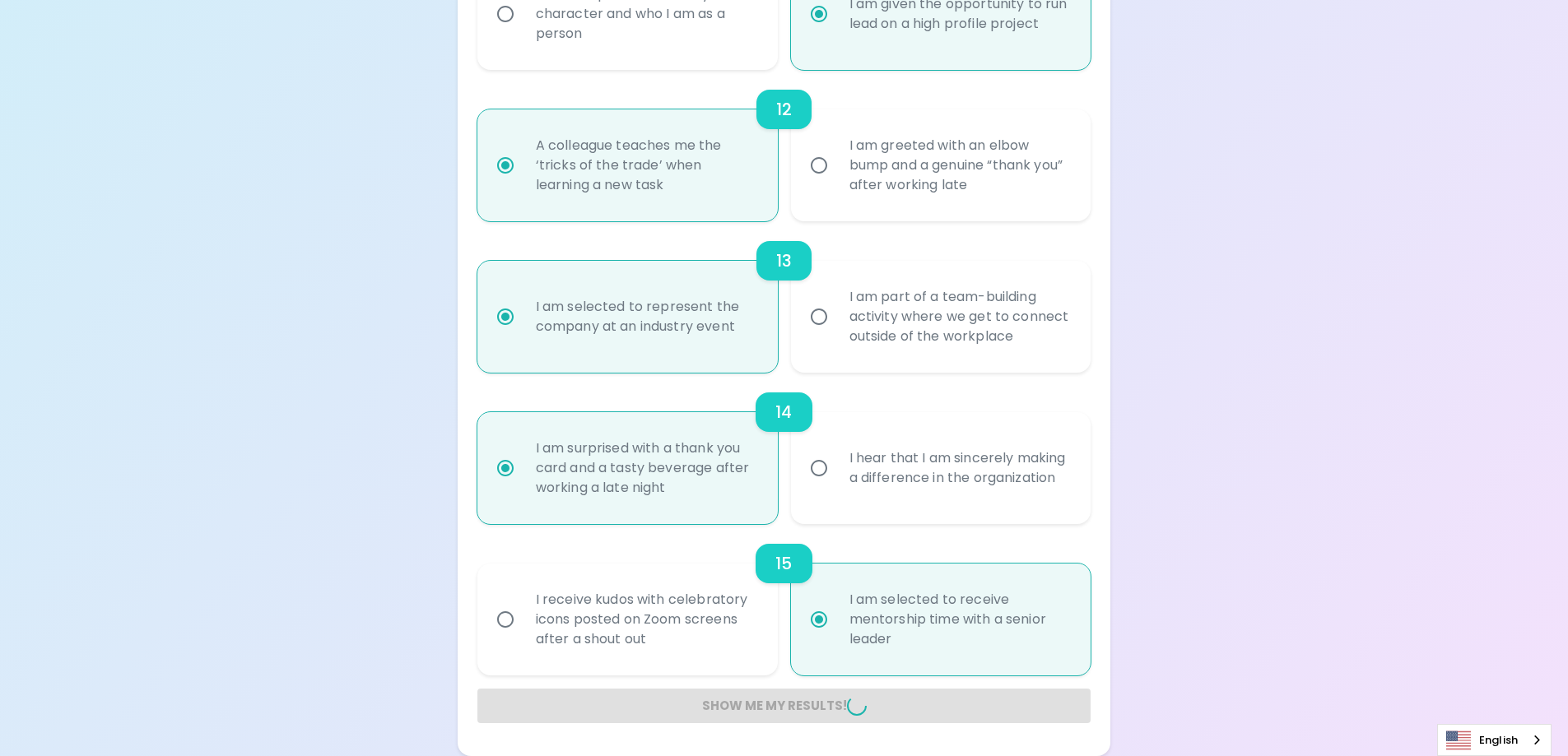
radio input "false"
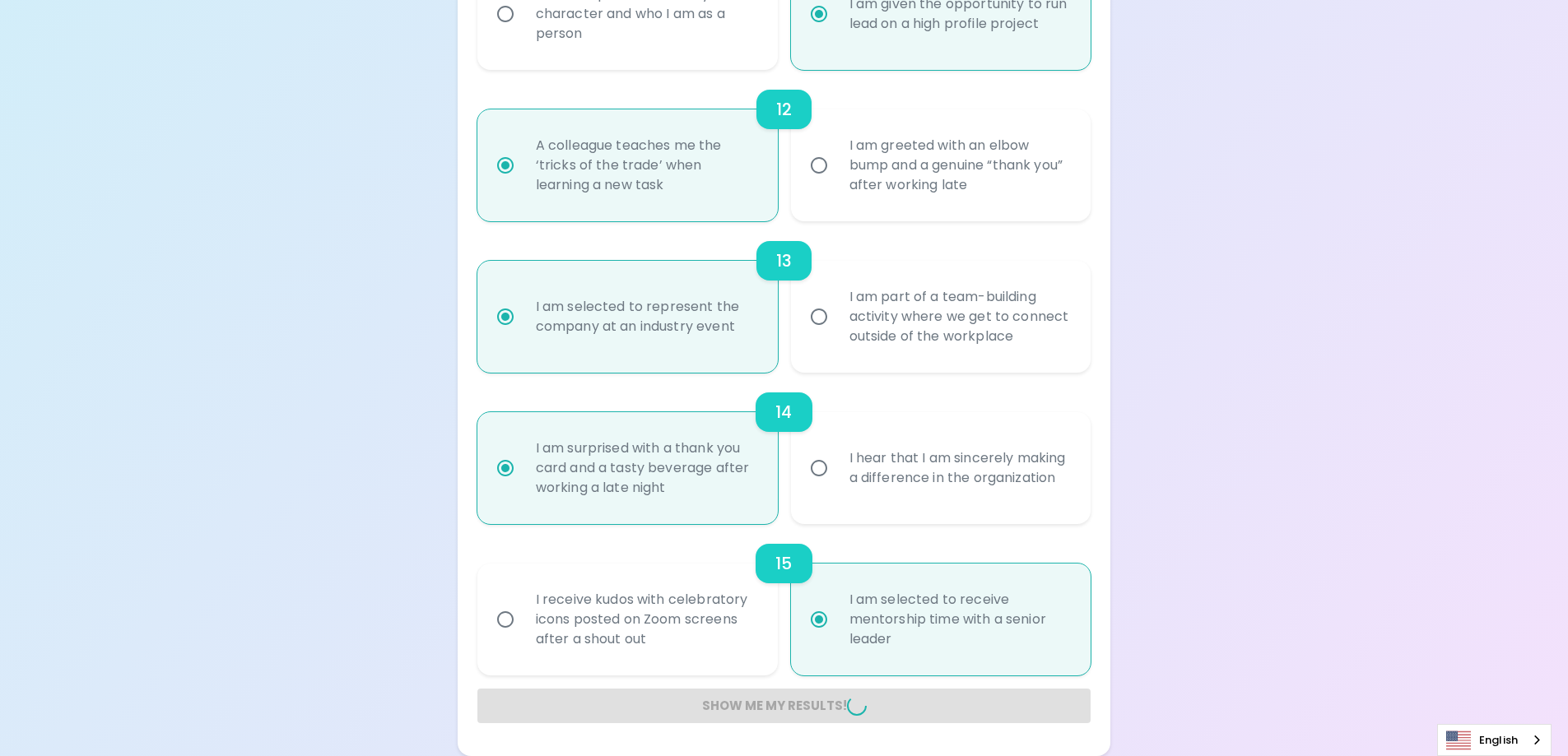
radio input "false"
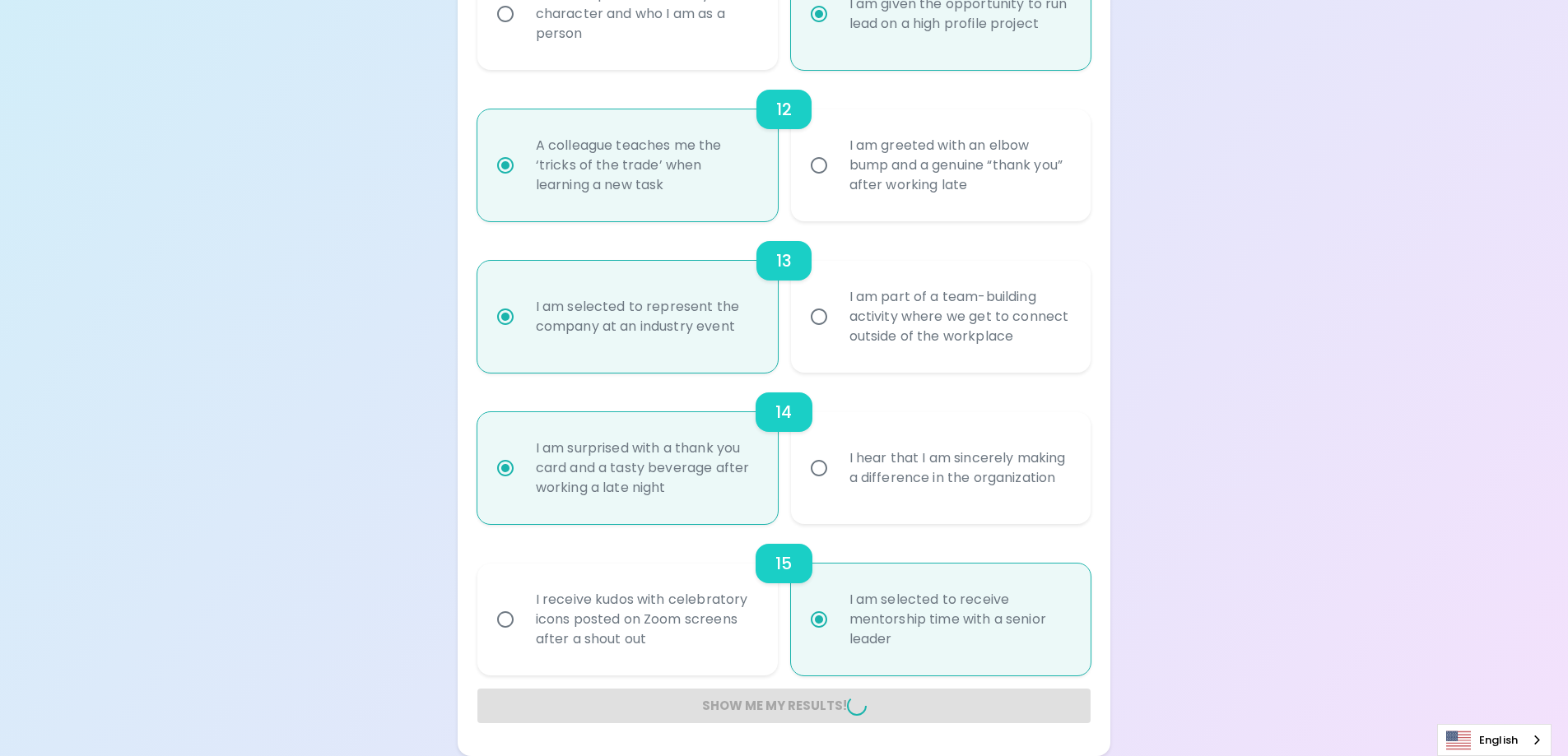
radio input "false"
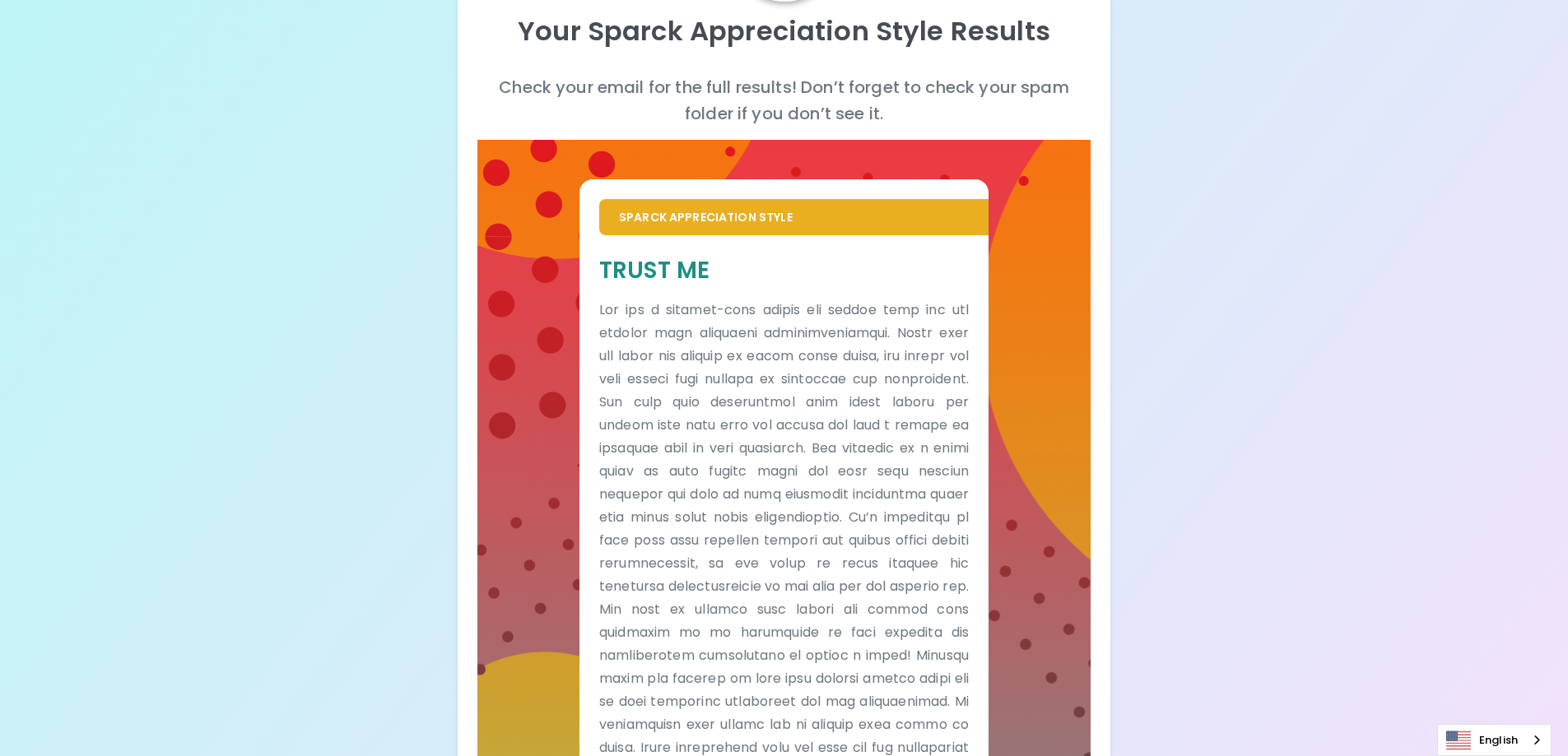
scroll to position [304, 0]
